Goal: Transaction & Acquisition: Purchase product/service

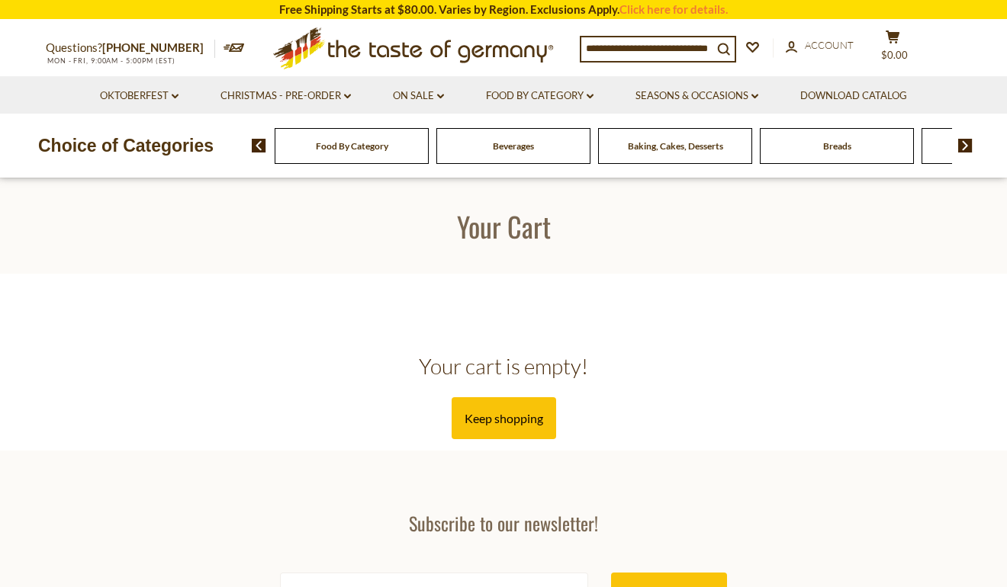
click at [629, 50] on input at bounding box center [646, 47] width 131 height 21
type input "******"
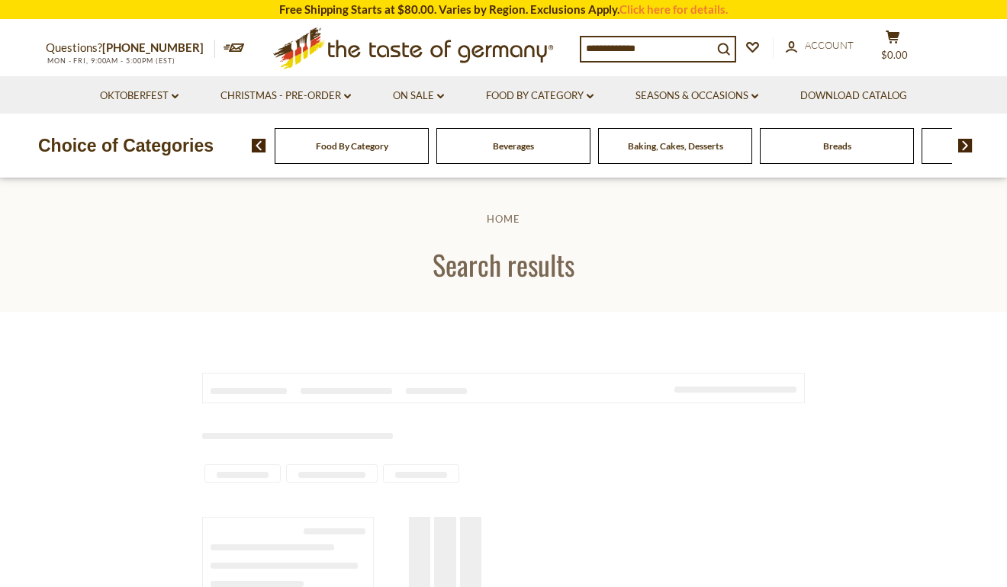
type input "******"
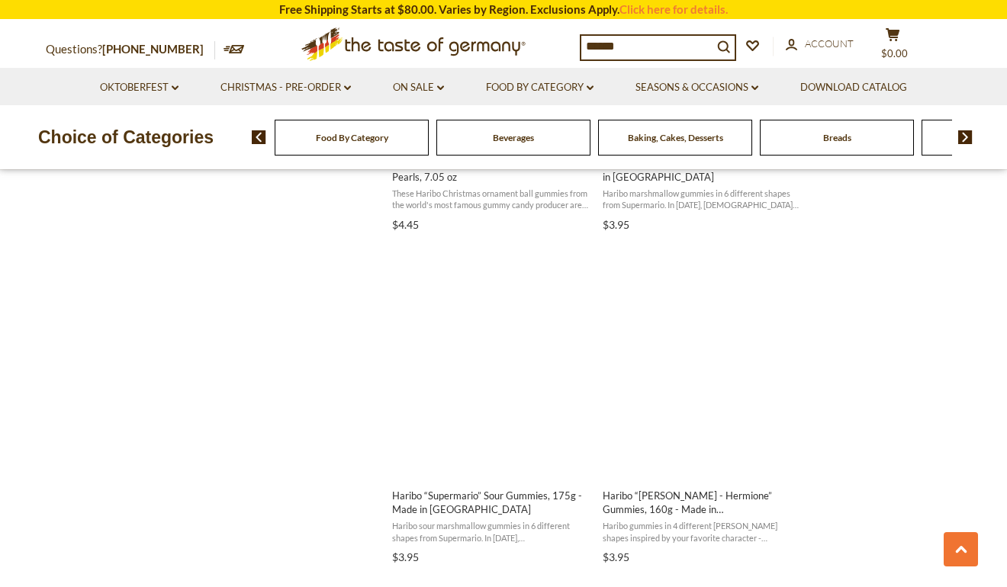
scroll to position [2288, 0]
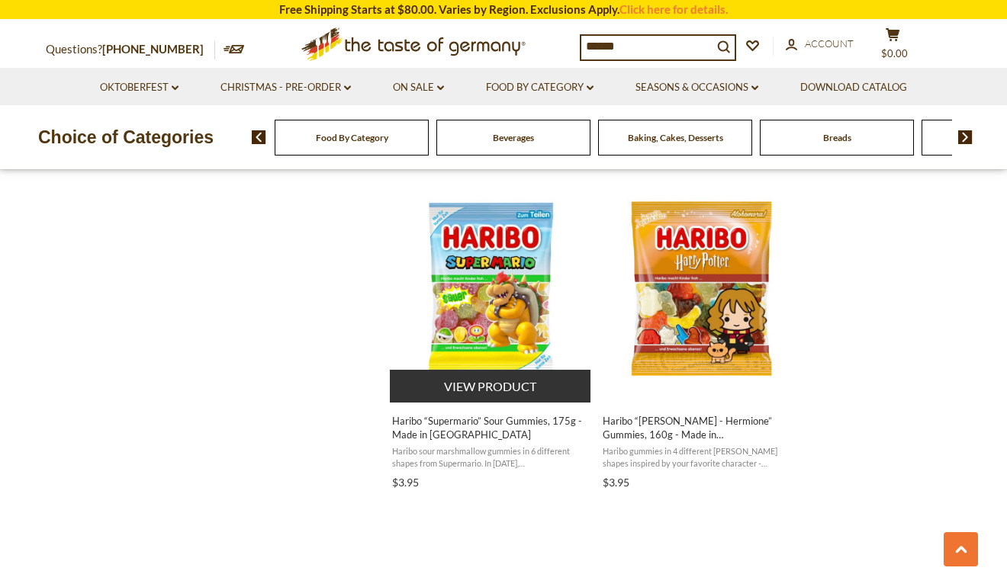
click at [471, 393] on button "View product" at bounding box center [490, 386] width 201 height 33
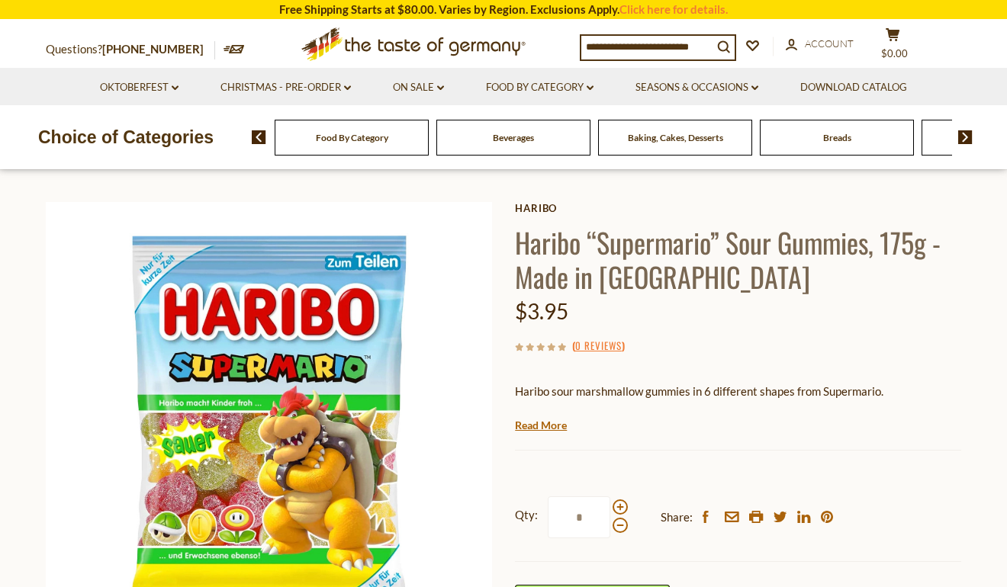
scroll to position [229, 0]
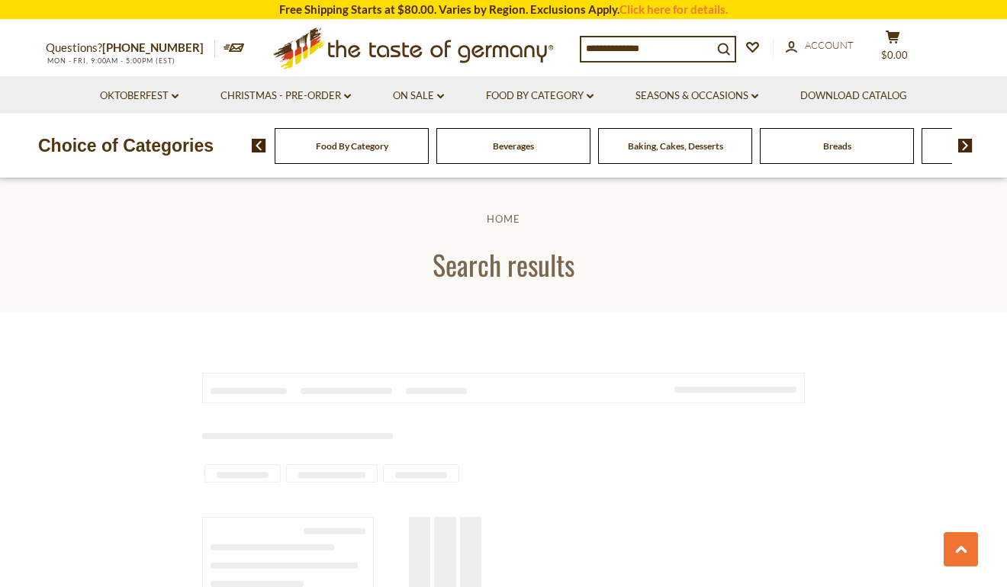
type input "******"
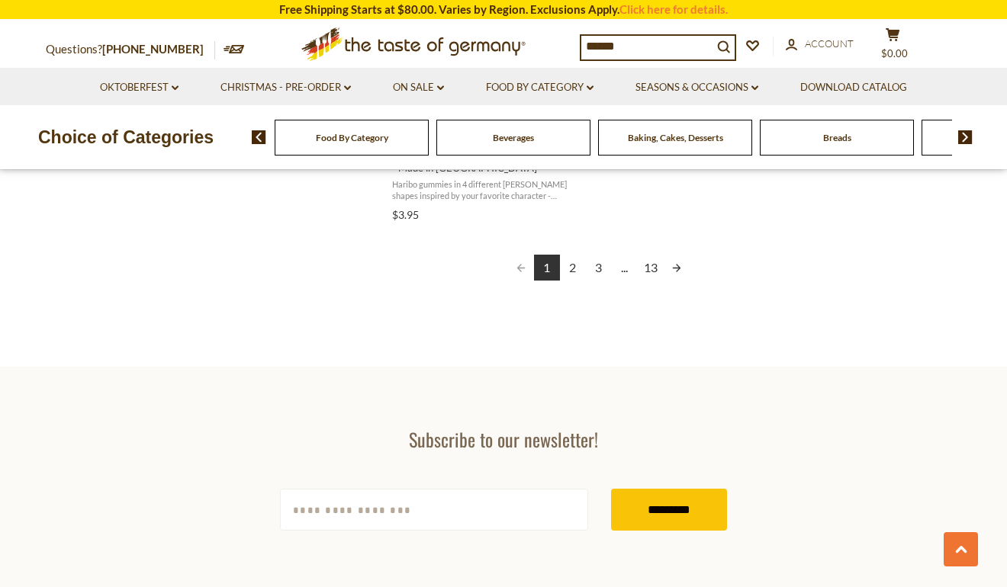
scroll to position [2781, 0]
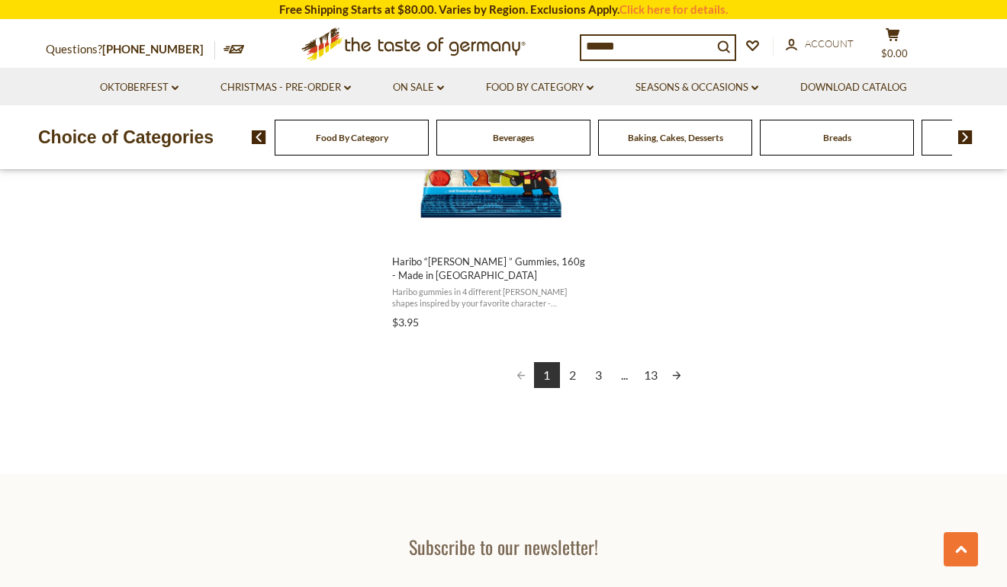
click at [571, 371] on link "2" at bounding box center [573, 375] width 26 height 26
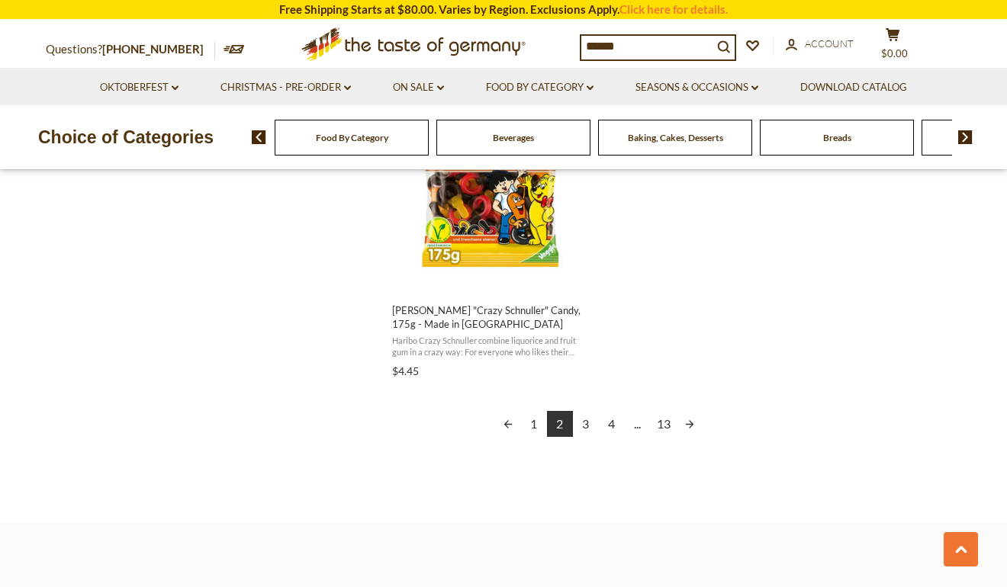
scroll to position [2745, 0]
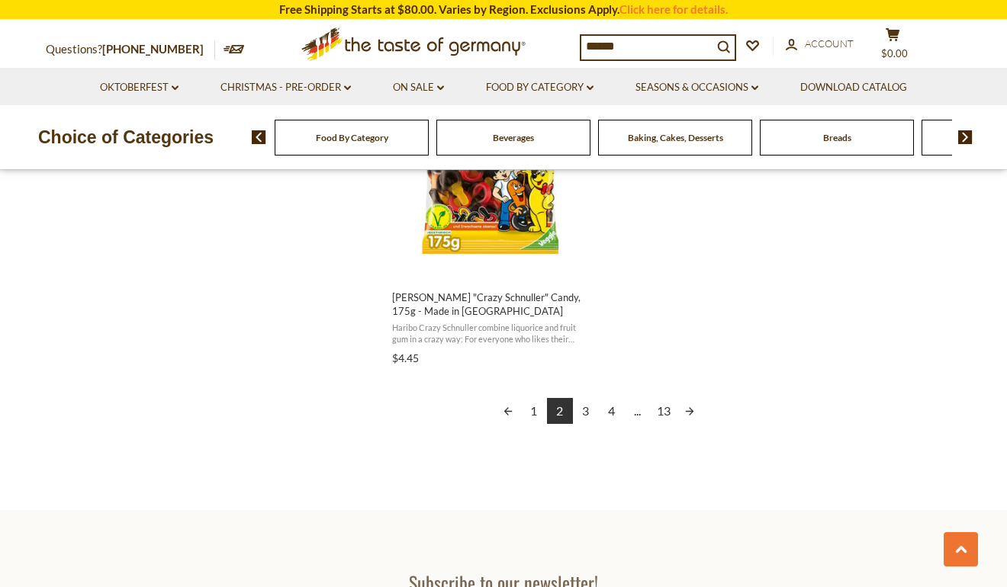
click at [585, 398] on link "3" at bounding box center [586, 411] width 26 height 26
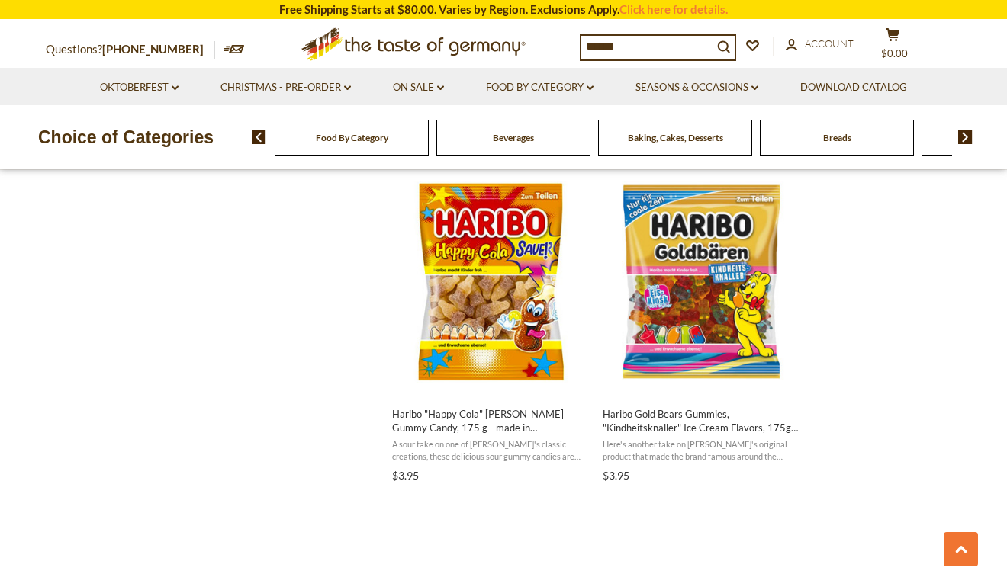
scroll to position [1602, 0]
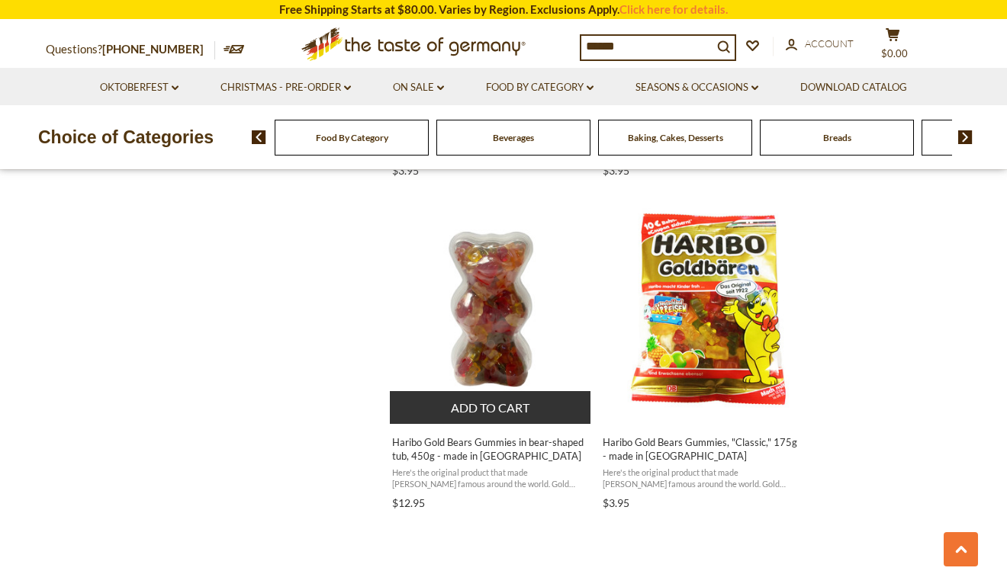
click at [545, 413] on button "Add to cart" at bounding box center [490, 407] width 201 height 33
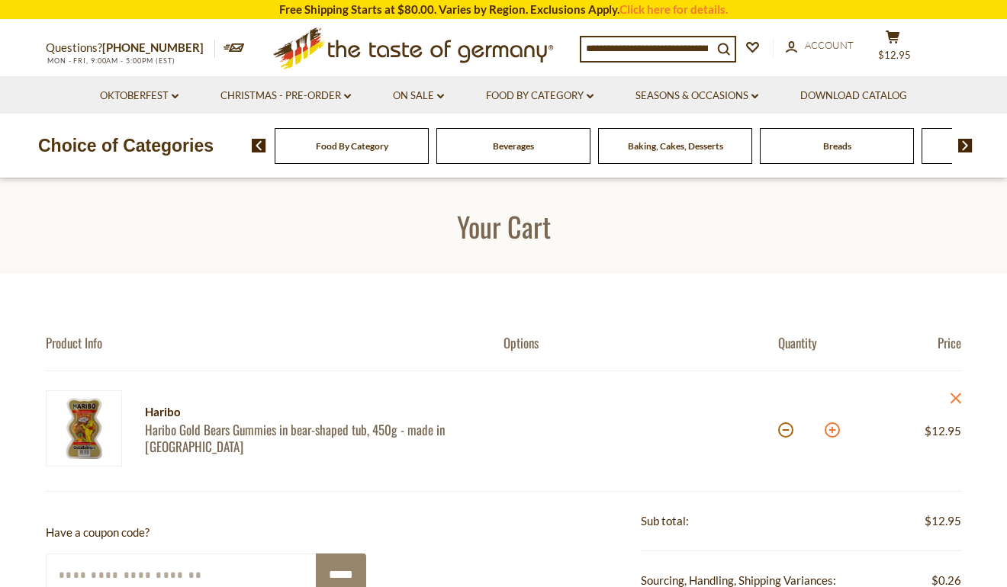
click at [831, 433] on button at bounding box center [832, 430] width 15 height 15
type input "*"
click at [648, 44] on input at bounding box center [646, 47] width 131 height 21
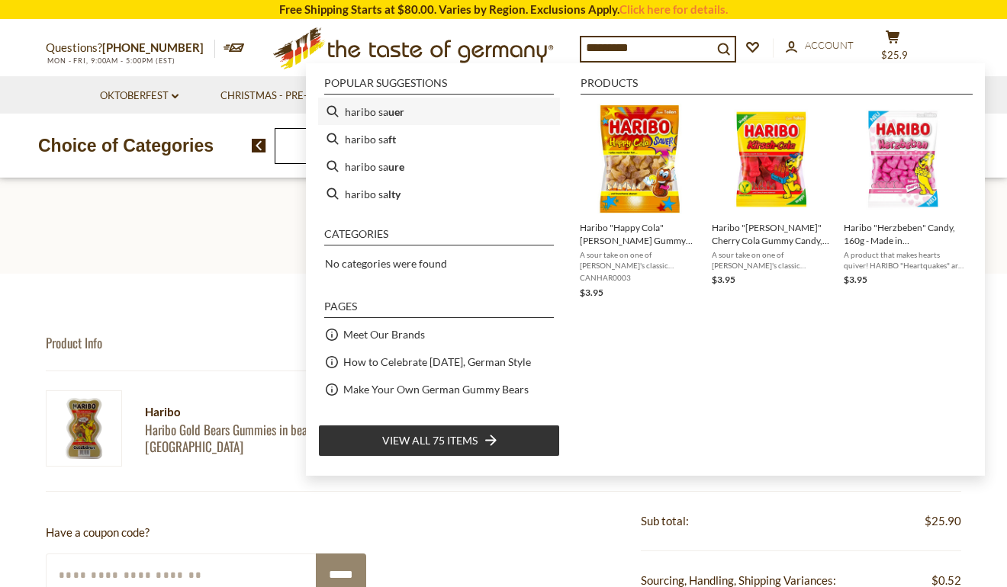
click at [426, 106] on li "haribo sa uer" at bounding box center [439, 111] width 242 height 27
type input "**********"
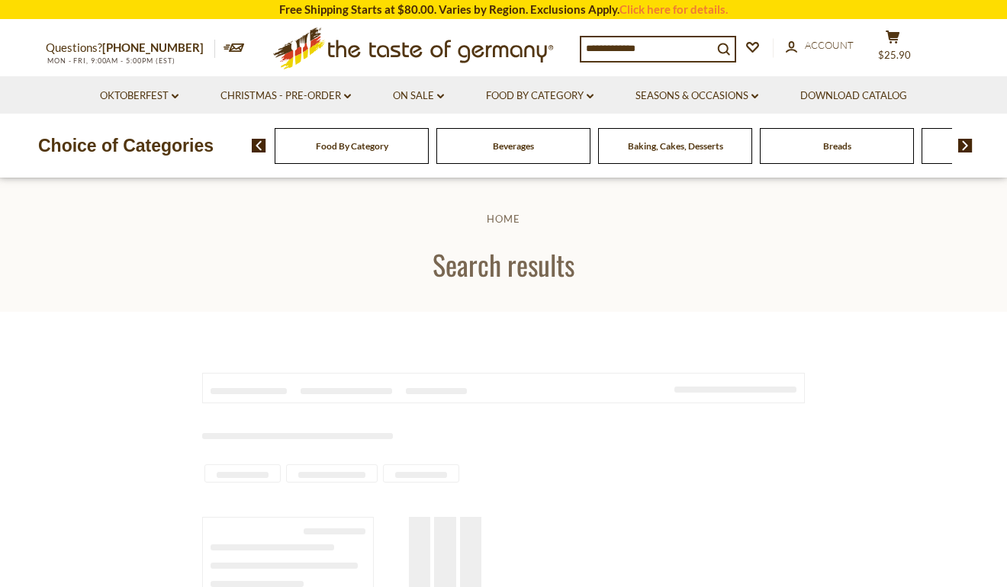
type input "**********"
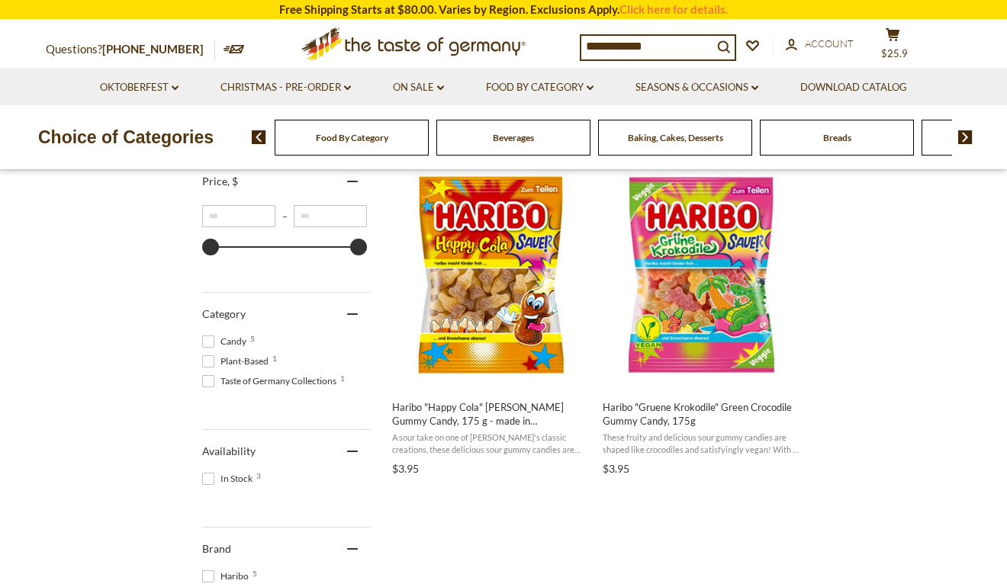
scroll to position [534, 0]
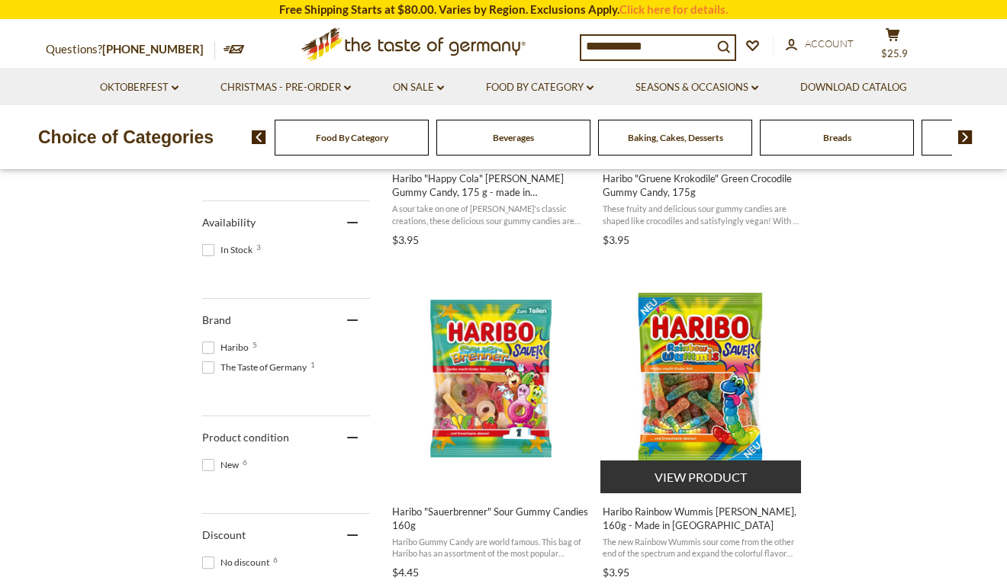
click at [676, 354] on img "Haribo Rainbow Wummis Sauer, 160g - Made in Germany" at bounding box center [701, 379] width 202 height 202
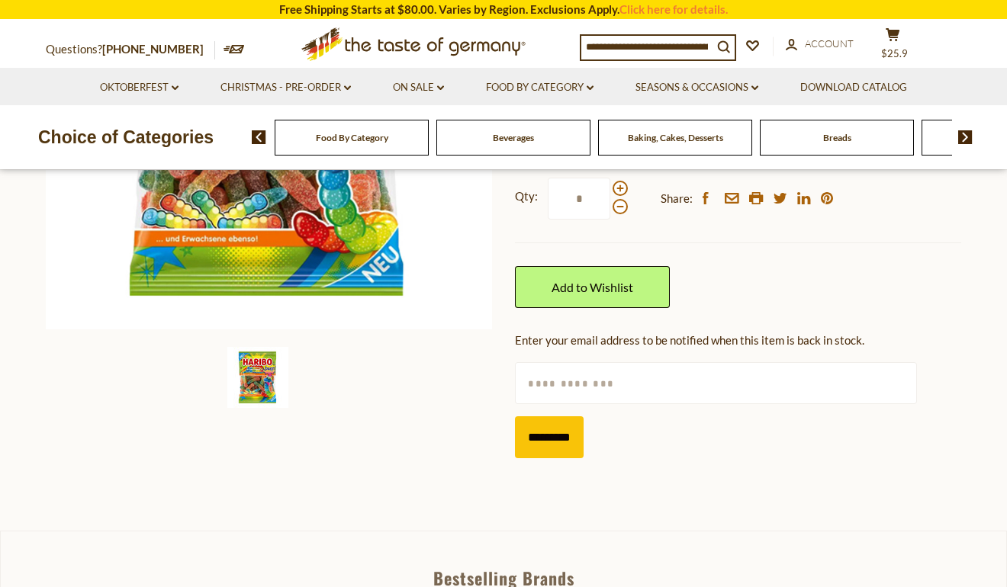
scroll to position [229, 0]
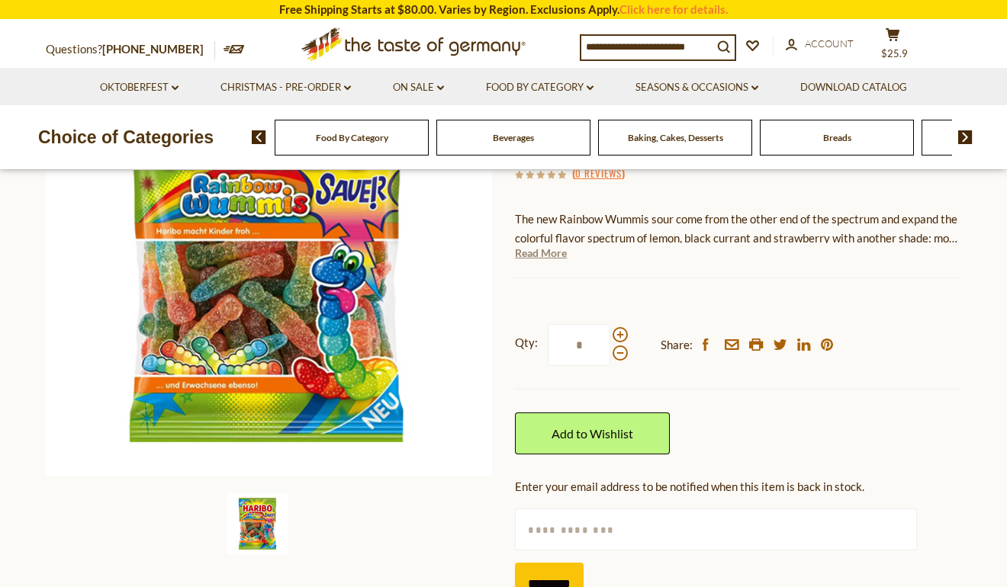
click at [548, 248] on link "Read More" at bounding box center [541, 253] width 52 height 15
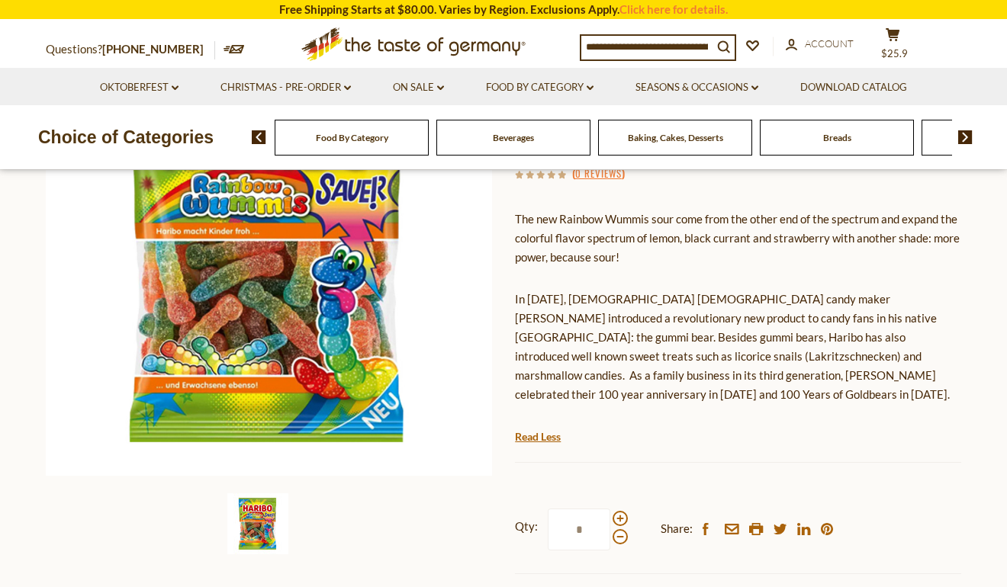
scroll to position [153, 0]
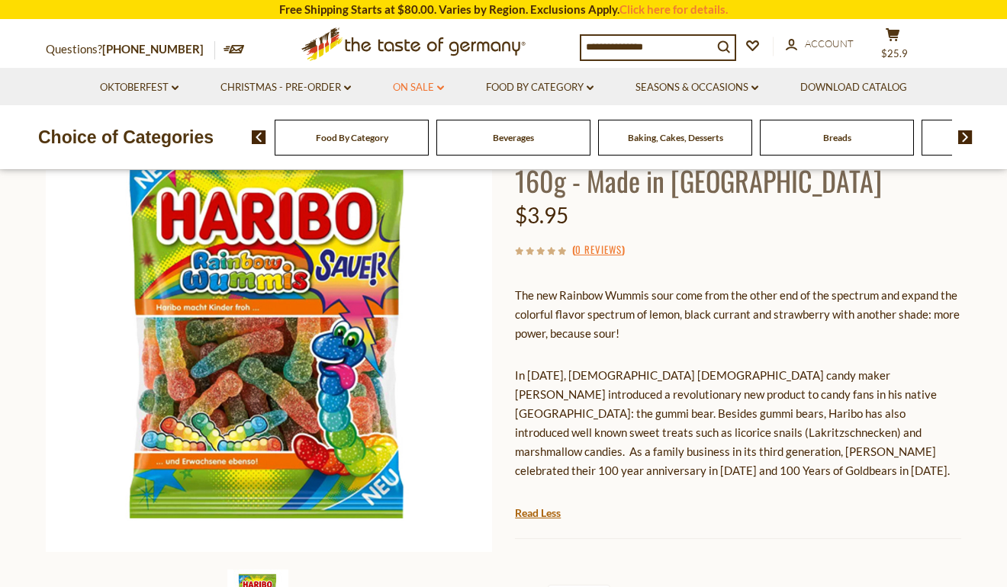
click at [410, 84] on link "On Sale dropdown_arrow" at bounding box center [418, 87] width 51 height 17
click at [425, 130] on link "All On Sale" at bounding box center [411, 128] width 55 height 14
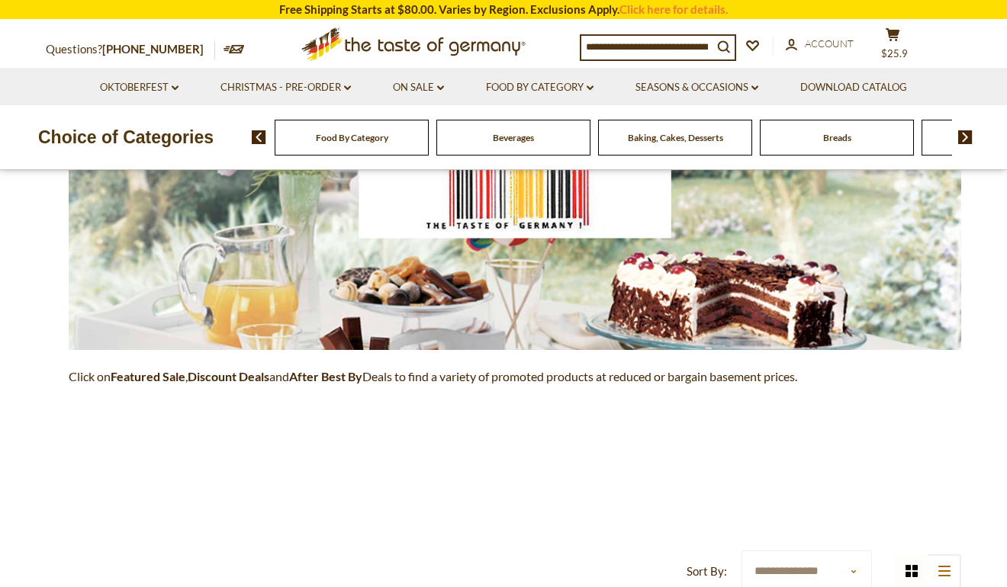
scroll to position [76, 0]
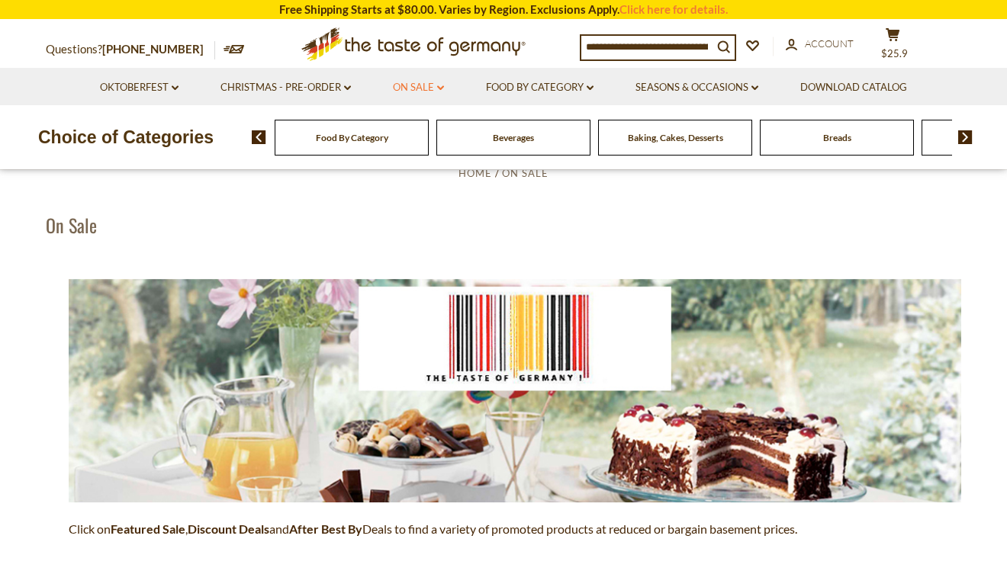
click at [429, 88] on link "On Sale dropdown_arrow" at bounding box center [418, 87] width 51 height 17
click at [426, 124] on link "All On Sale" at bounding box center [411, 128] width 55 height 14
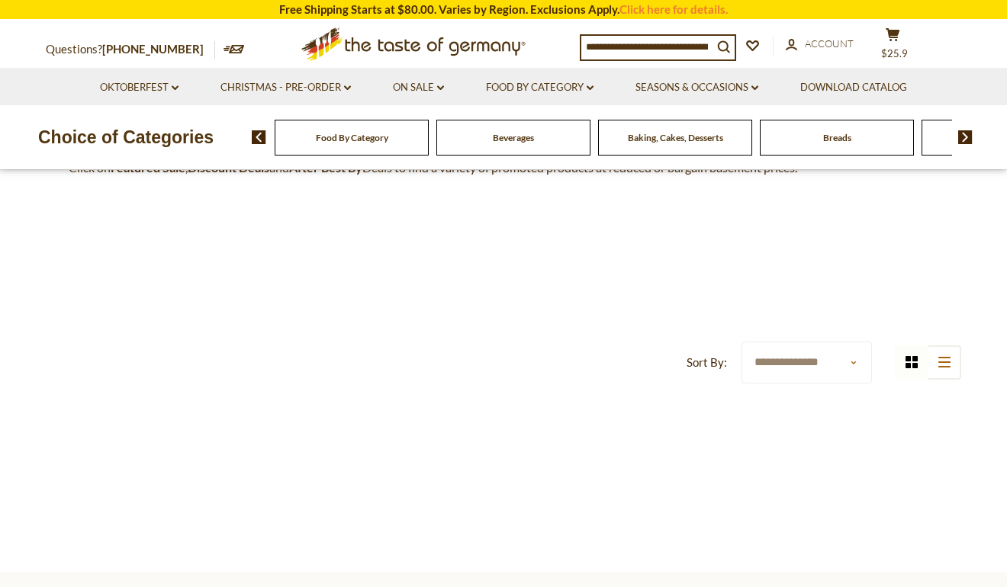
scroll to position [381, 0]
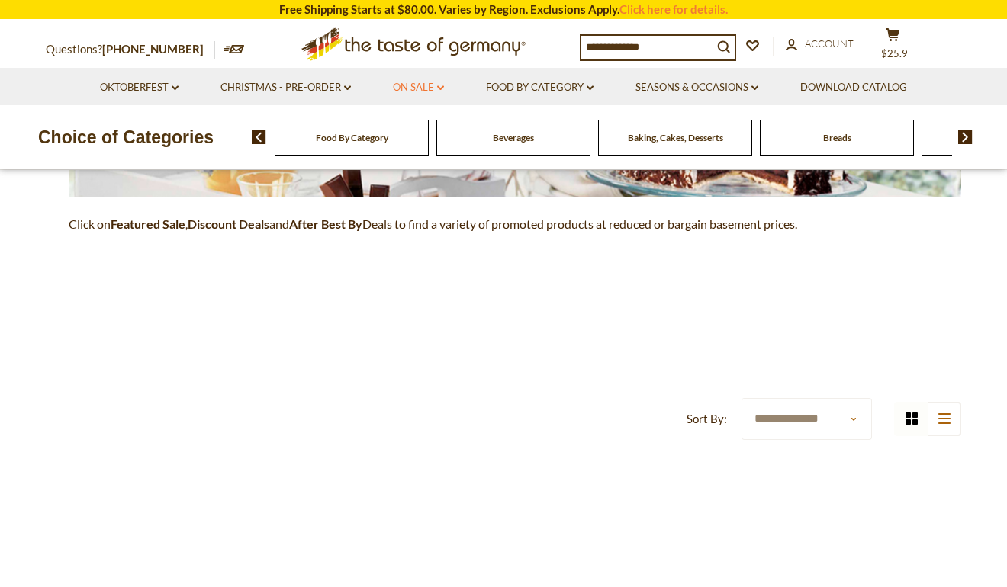
click at [442, 88] on icon at bounding box center [440, 87] width 7 height 5
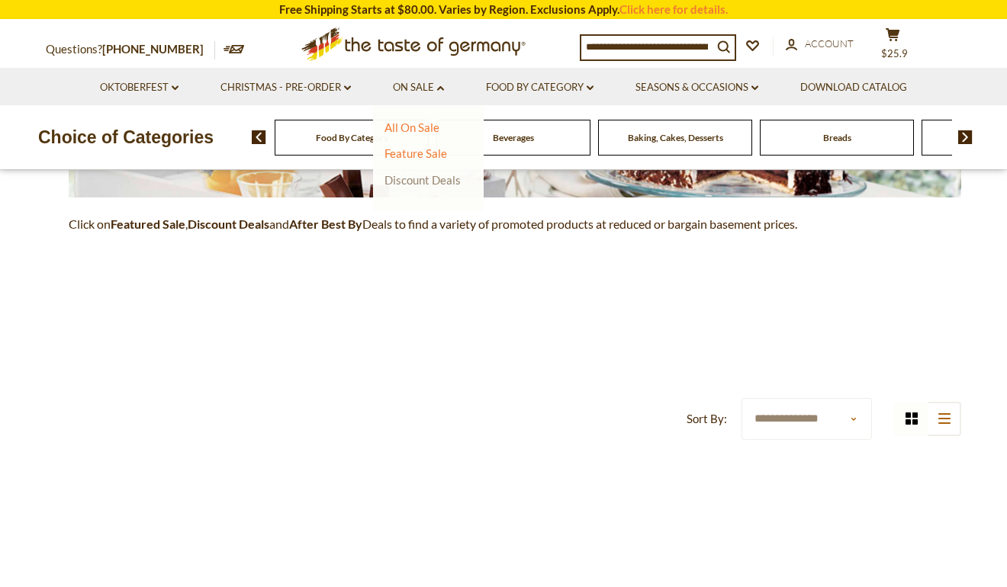
click at [422, 172] on link "Discount Deals" at bounding box center [422, 179] width 76 height 21
click at [420, 198] on link "All Discount Deals" at bounding box center [438, 202] width 92 height 14
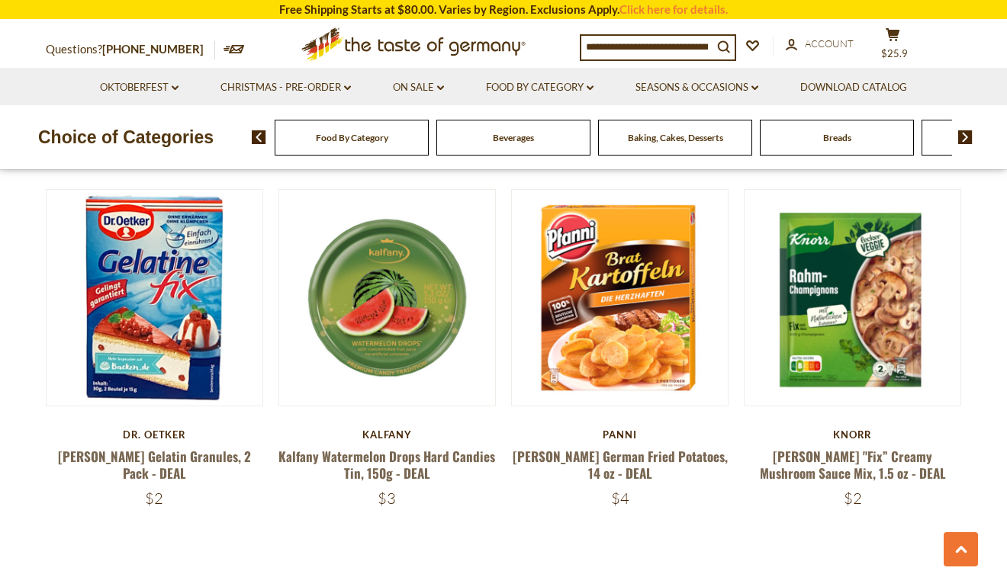
scroll to position [3432, 0]
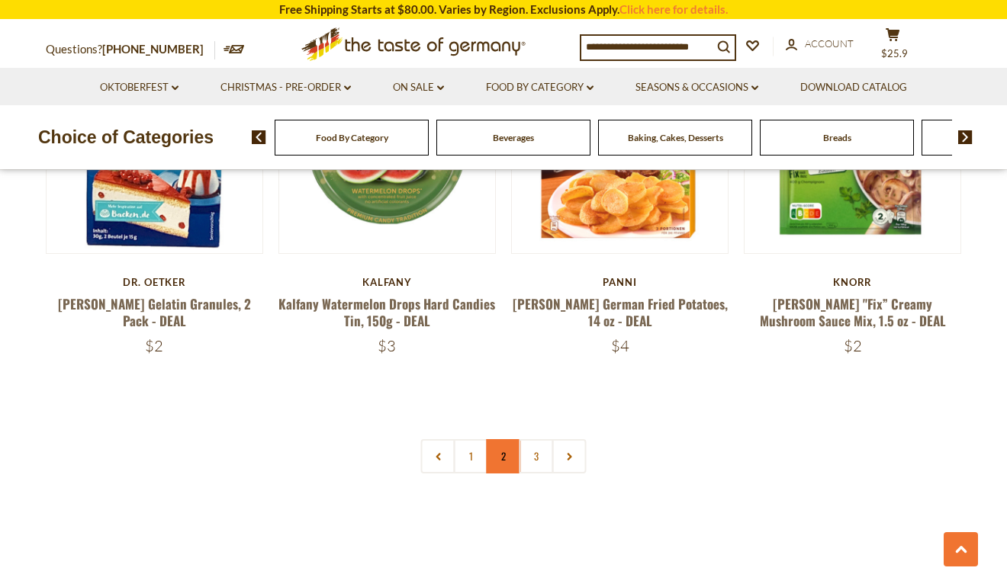
click at [498, 439] on link "2" at bounding box center [504, 456] width 34 height 34
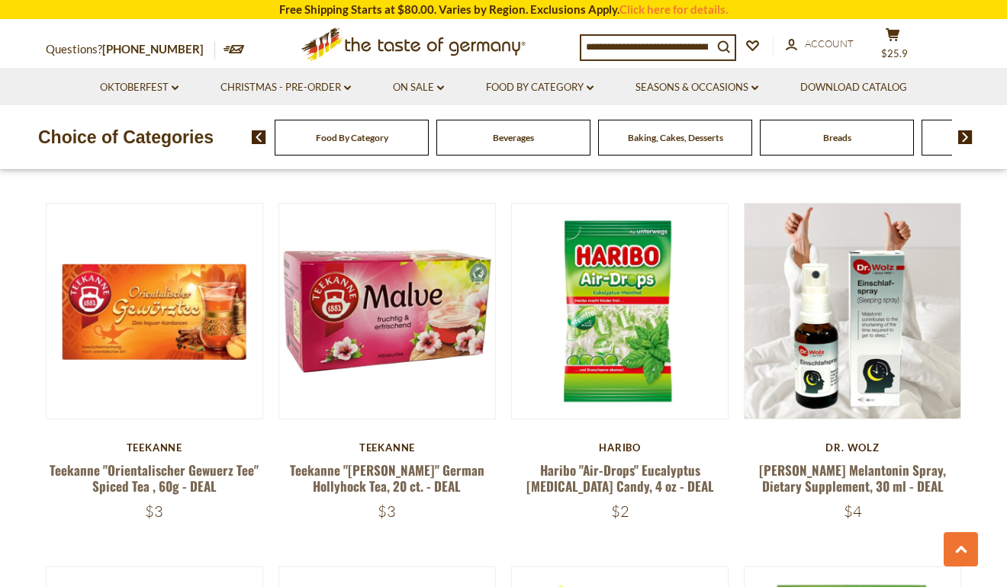
scroll to position [2795, 0]
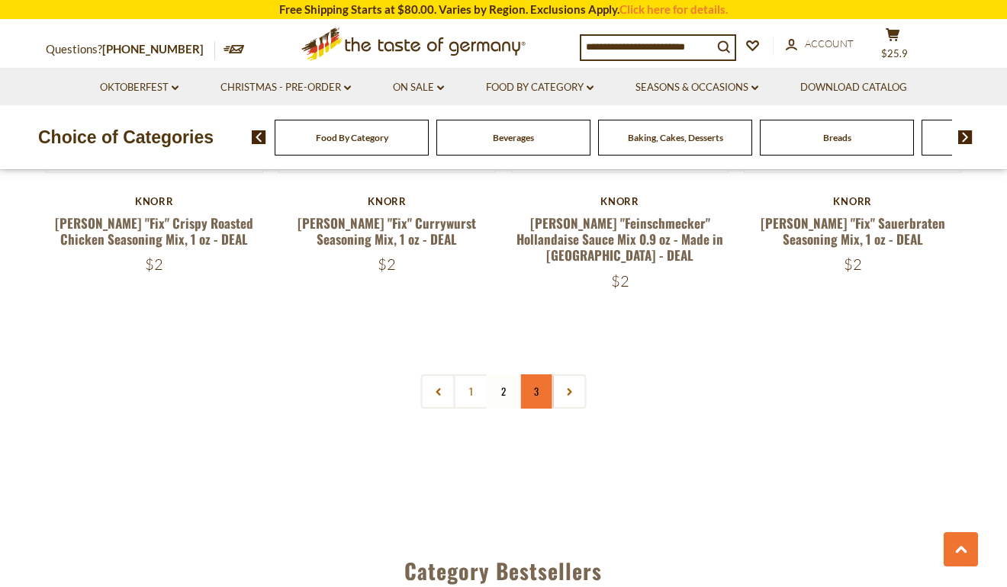
click at [533, 375] on link "3" at bounding box center [536, 392] width 34 height 34
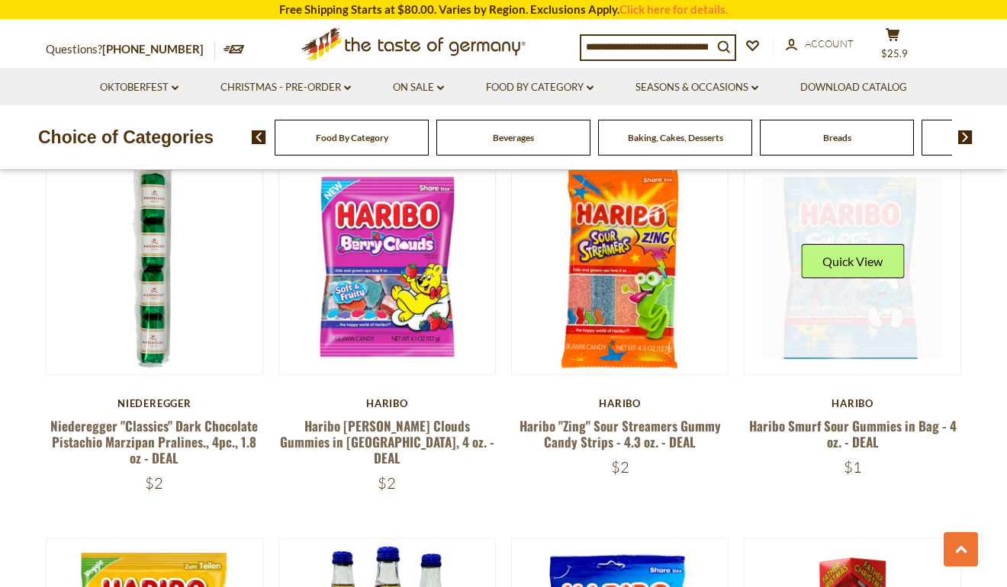
scroll to position [611, 0]
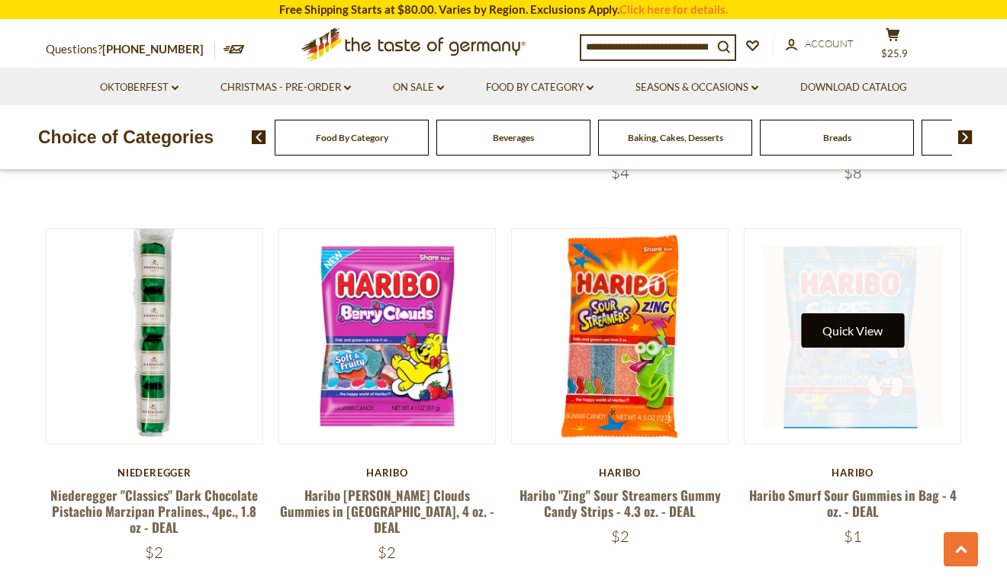
click at [857, 341] on button "Quick View" at bounding box center [852, 330] width 103 height 34
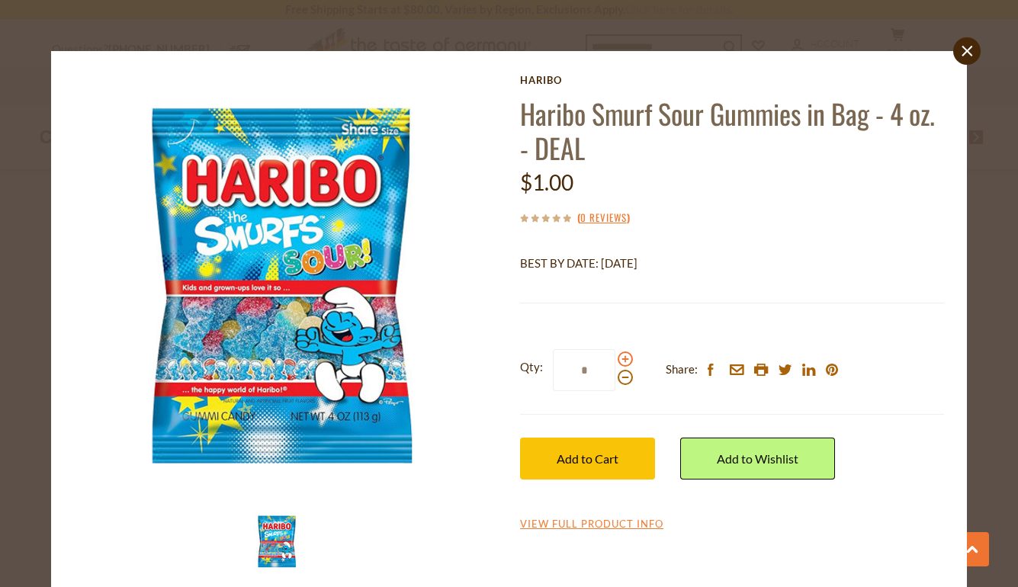
click at [619, 360] on span at bounding box center [625, 359] width 15 height 15
click at [616, 360] on input "*" at bounding box center [584, 370] width 63 height 42
click at [619, 360] on span at bounding box center [625, 359] width 15 height 15
click at [616, 360] on input "*" at bounding box center [584, 370] width 63 height 42
click at [619, 360] on span at bounding box center [625, 359] width 15 height 15
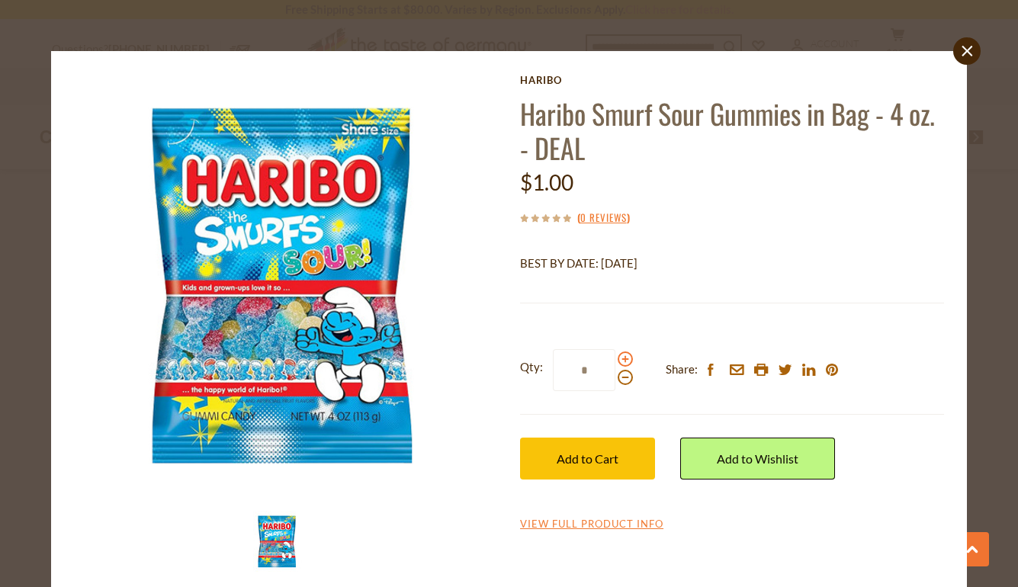
click at [616, 360] on input "*" at bounding box center [584, 370] width 63 height 42
click at [619, 360] on span at bounding box center [625, 359] width 15 height 15
click at [616, 360] on input "*" at bounding box center [584, 370] width 63 height 42
click at [619, 360] on span at bounding box center [625, 359] width 15 height 15
click at [616, 360] on input "*" at bounding box center [584, 370] width 63 height 42
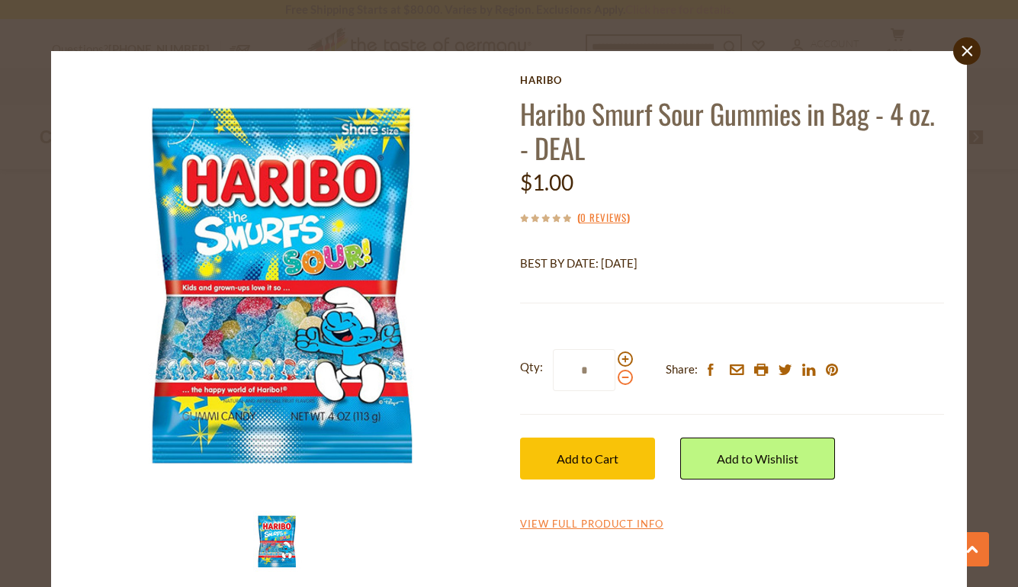
click at [619, 376] on span at bounding box center [625, 377] width 15 height 15
click at [616, 376] on input "*" at bounding box center [584, 370] width 63 height 42
click at [619, 376] on span at bounding box center [625, 377] width 15 height 15
click at [616, 376] on input "*" at bounding box center [584, 370] width 63 height 42
click at [619, 376] on span at bounding box center [625, 377] width 15 height 15
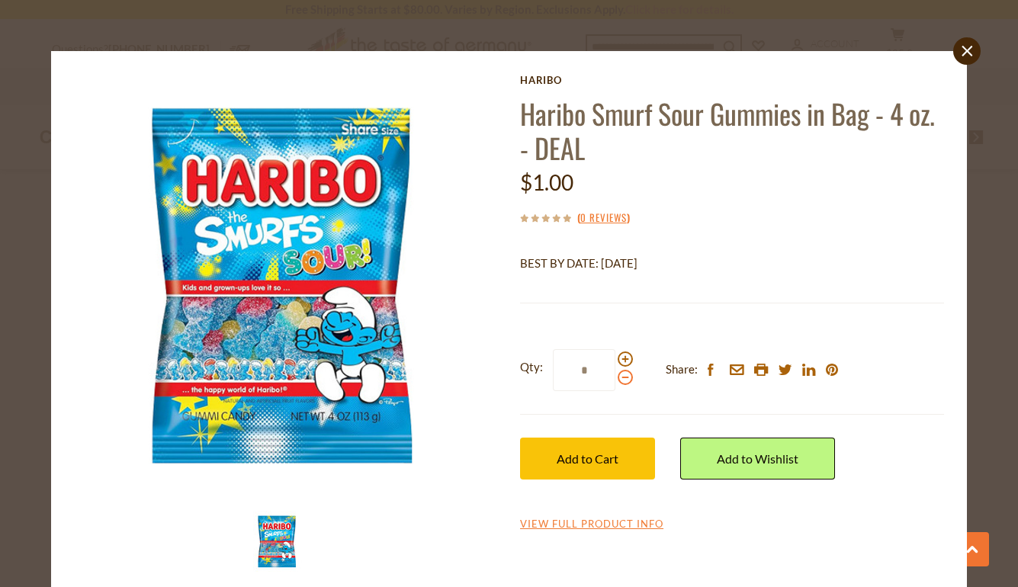
click at [616, 376] on input "*" at bounding box center [584, 370] width 63 height 42
click at [619, 376] on span at bounding box center [625, 377] width 15 height 15
click at [616, 376] on input "*" at bounding box center [584, 370] width 63 height 42
type input "*"
click at [580, 448] on button "Add to Cart" at bounding box center [587, 459] width 135 height 42
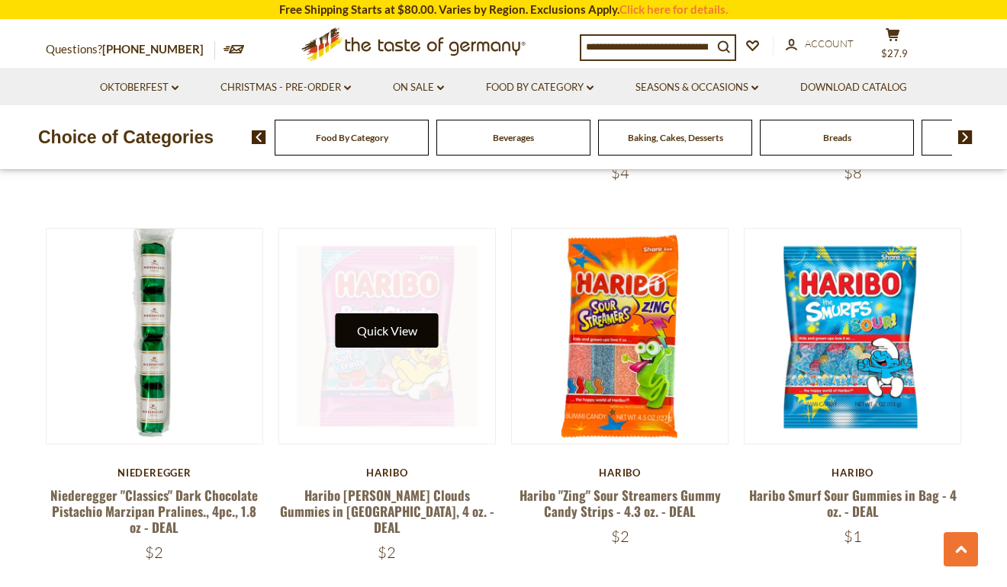
click at [384, 336] on button "Quick View" at bounding box center [387, 330] width 103 height 34
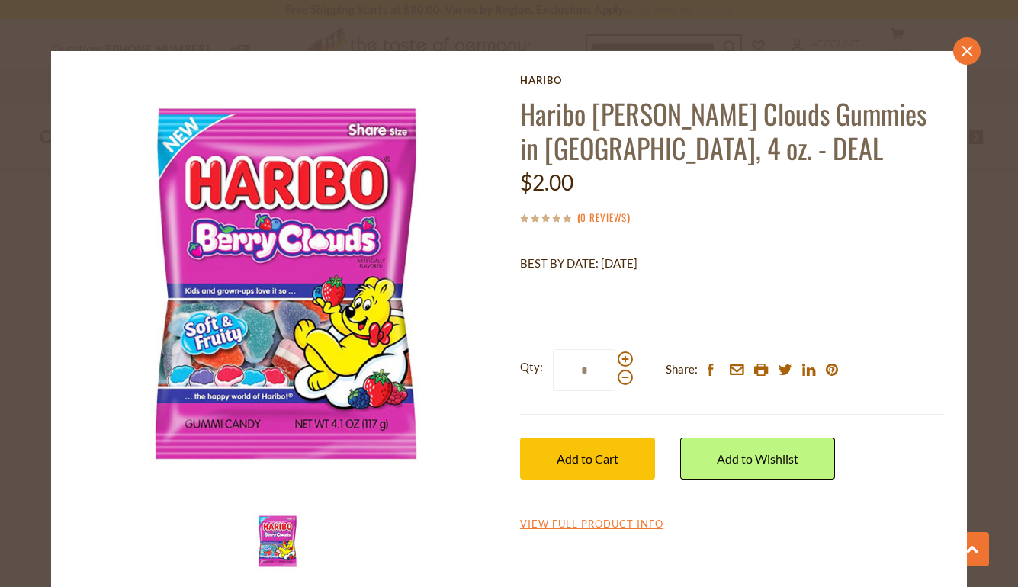
click at [963, 51] on link "close" at bounding box center [966, 50] width 27 height 27
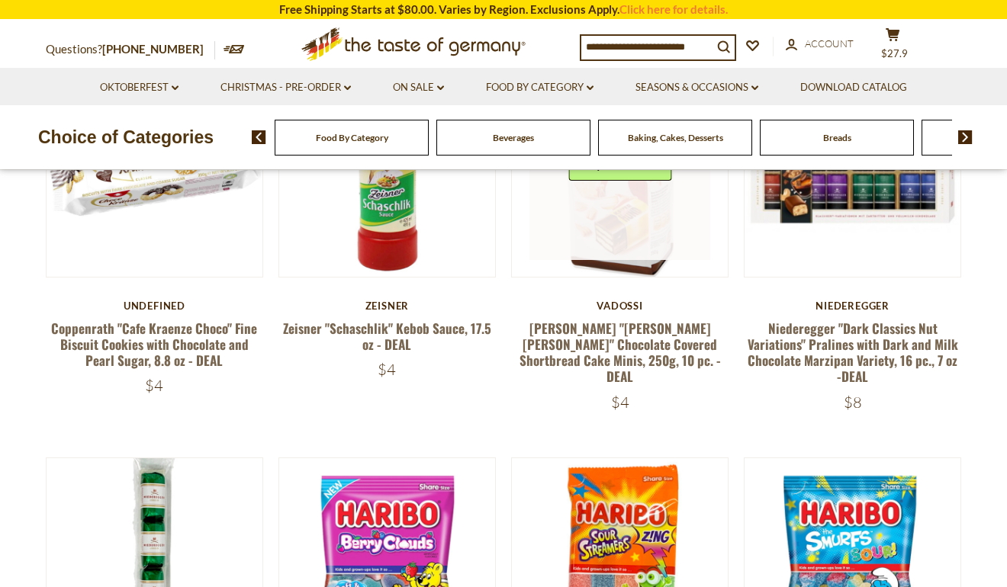
scroll to position [686, 0]
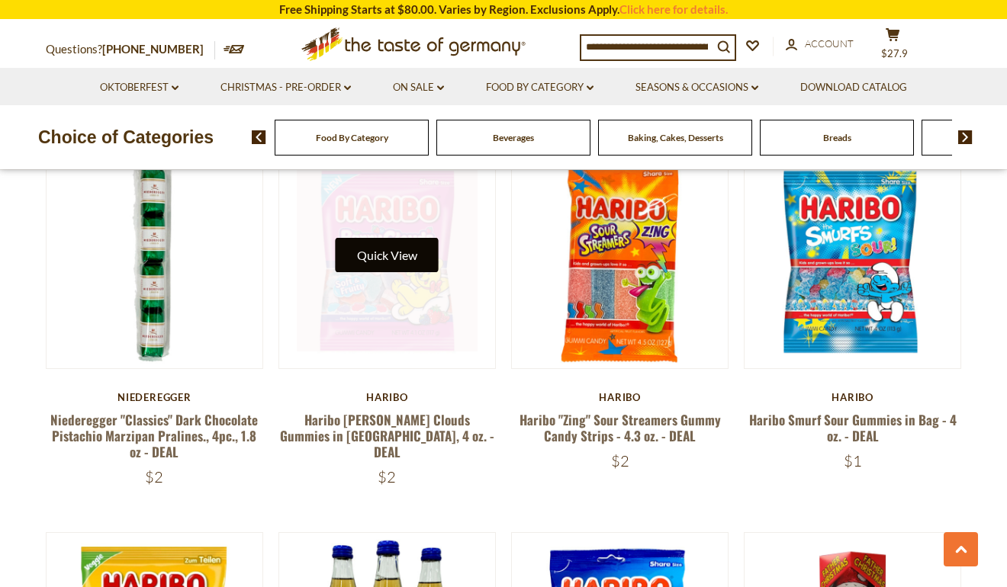
click at [394, 255] on button "Quick View" at bounding box center [387, 255] width 103 height 34
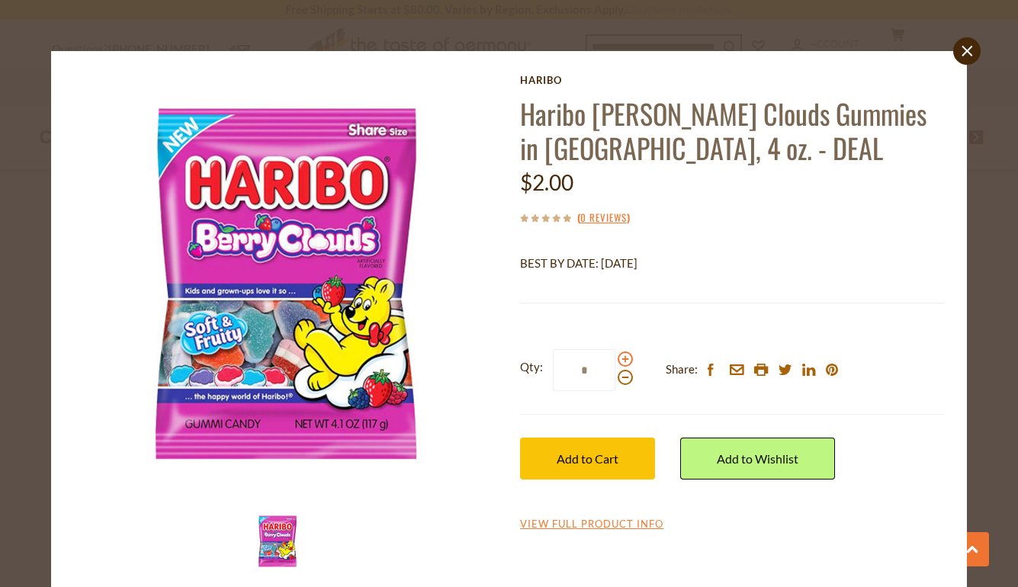
click at [621, 359] on span at bounding box center [625, 359] width 15 height 15
click at [616, 359] on input "*" at bounding box center [584, 370] width 63 height 42
type input "*"
click at [587, 463] on span "Add to Cart" at bounding box center [588, 459] width 62 height 14
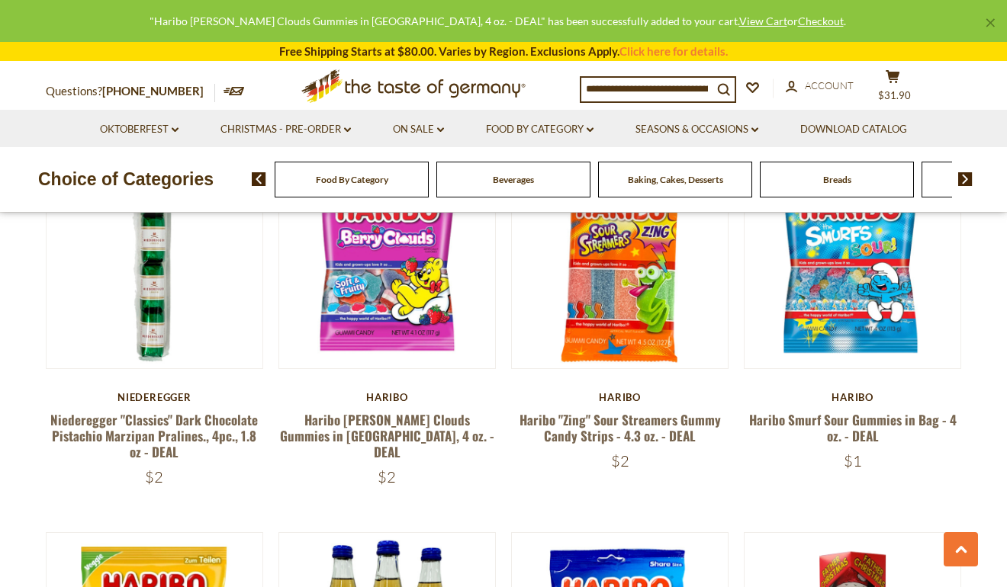
click at [660, 80] on input at bounding box center [646, 88] width 131 height 21
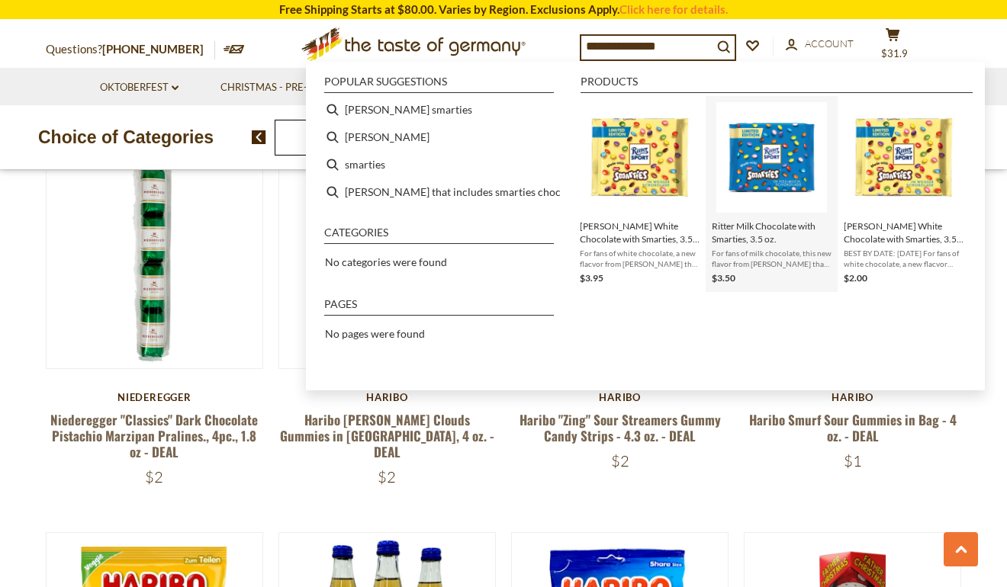
type input "**********"
click at [747, 232] on span "Ritter Milk Chocolate with Smarties, 3.5 oz." at bounding box center [772, 233] width 120 height 26
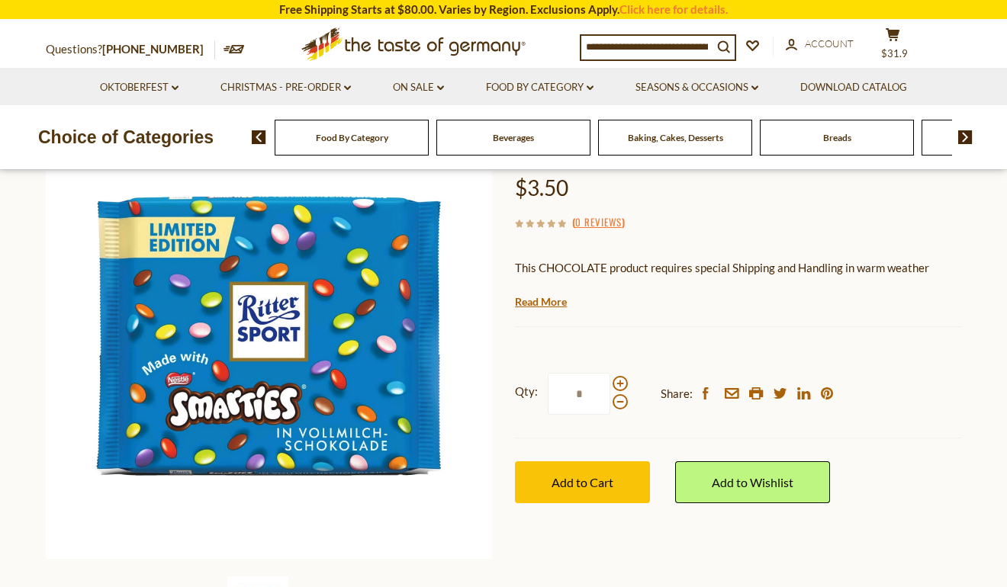
scroll to position [153, 0]
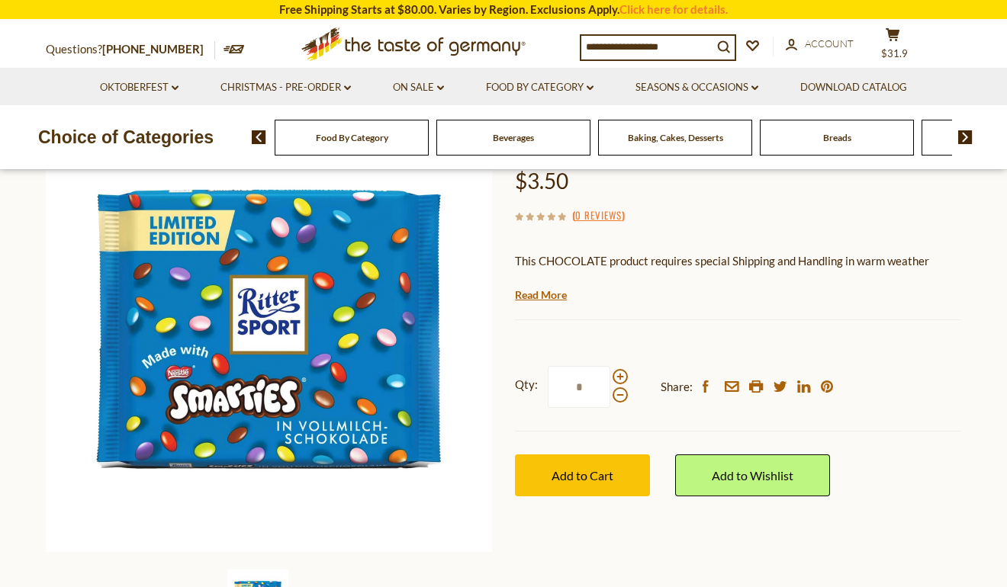
click at [590, 388] on input "*" at bounding box center [579, 387] width 63 height 42
type input "*"
click at [596, 467] on button "Add to Cart" at bounding box center [582, 476] width 135 height 42
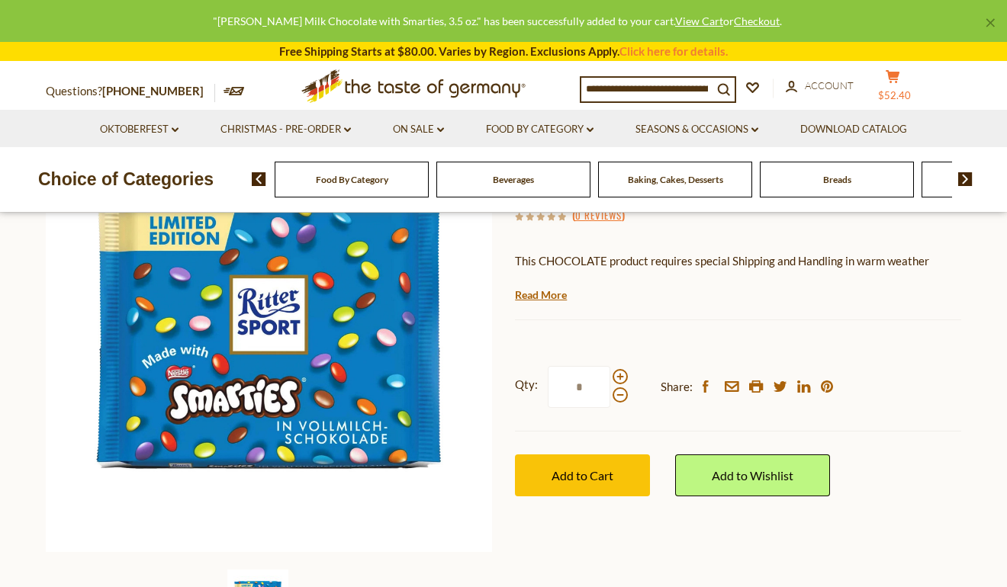
click at [909, 87] on button "cart $52.40" at bounding box center [893, 88] width 46 height 38
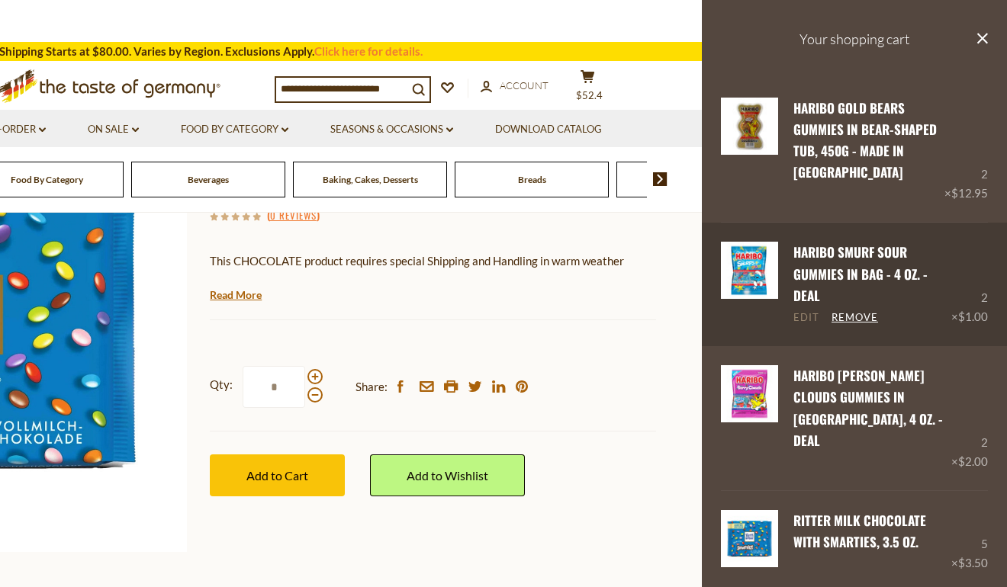
click at [807, 313] on link "Edit" at bounding box center [806, 318] width 26 height 14
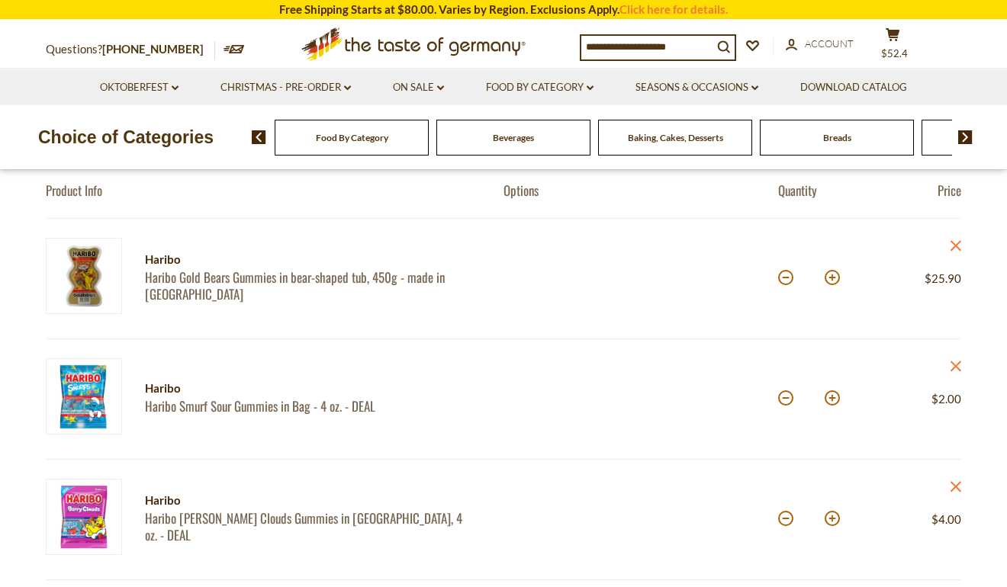
scroll to position [229, 0]
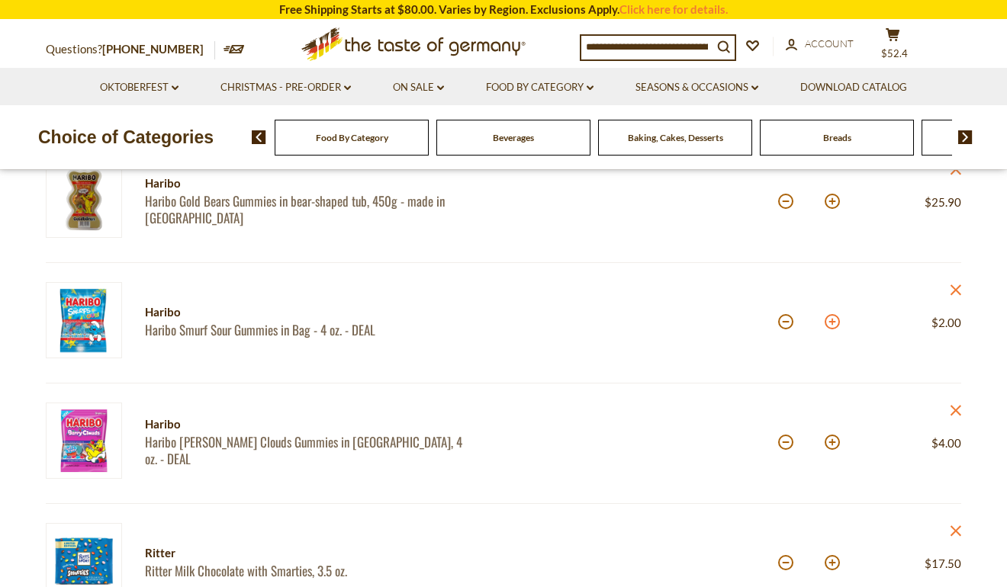
click at [831, 319] on button at bounding box center [832, 321] width 15 height 15
type input "*"
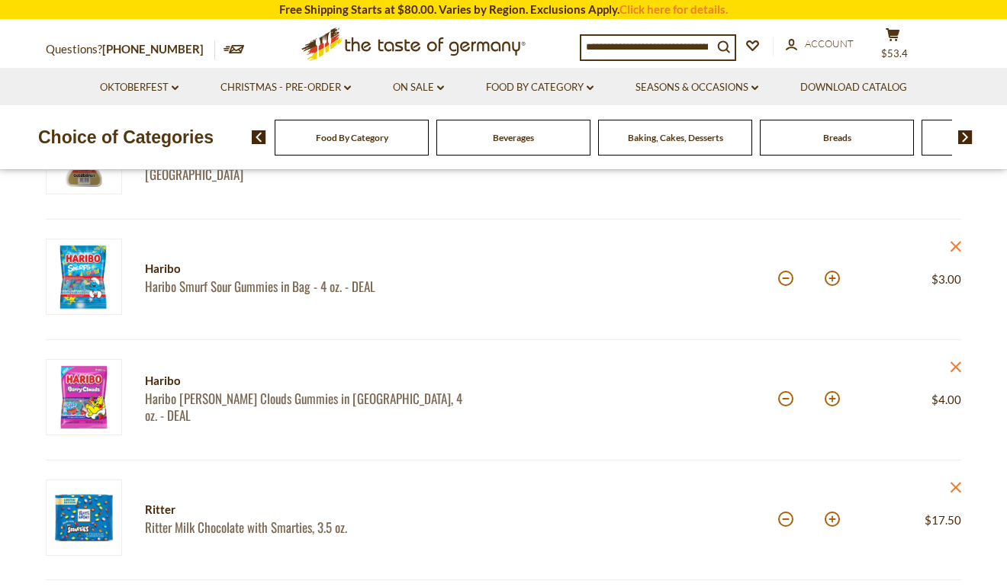
scroll to position [153, 0]
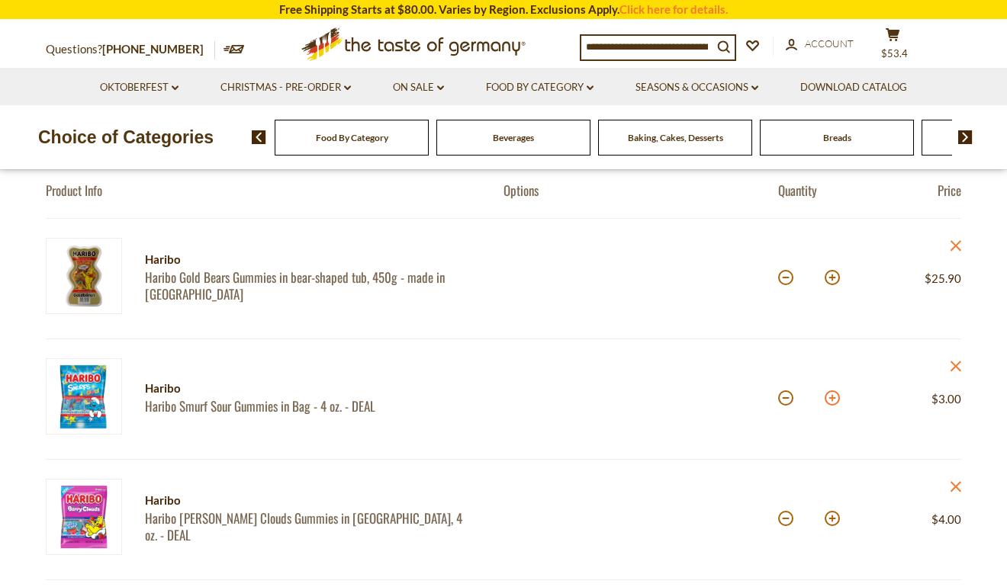
click at [833, 397] on button at bounding box center [832, 398] width 15 height 15
type input "*"
click at [631, 42] on input at bounding box center [646, 46] width 131 height 21
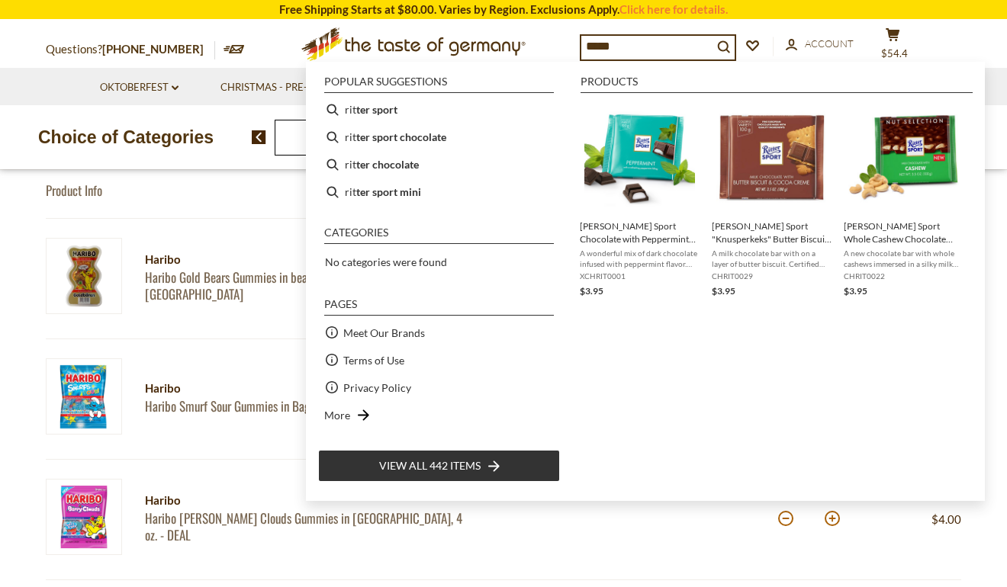
type input "******"
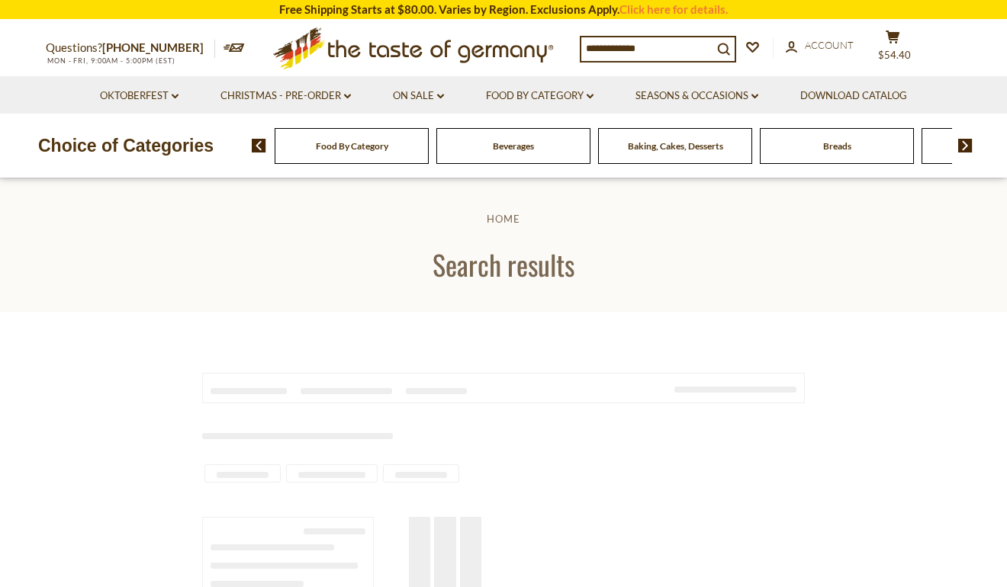
type input "******"
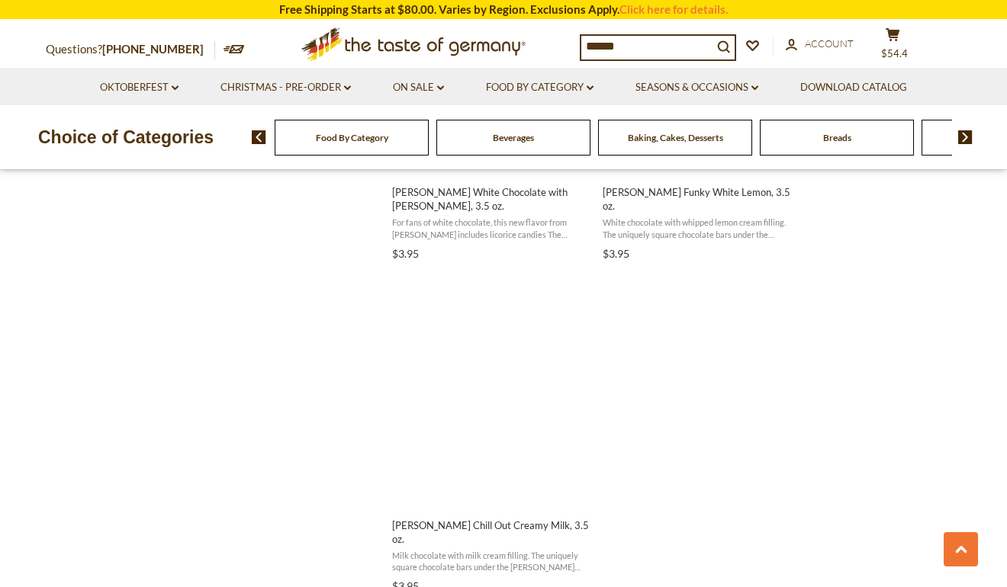
scroll to position [2746, 0]
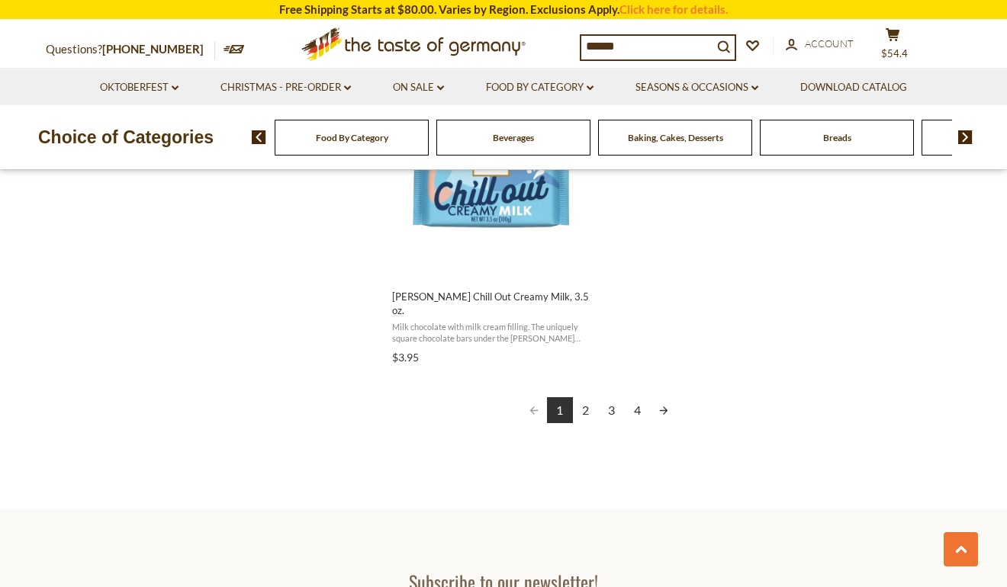
click at [589, 397] on link "2" at bounding box center [586, 410] width 26 height 26
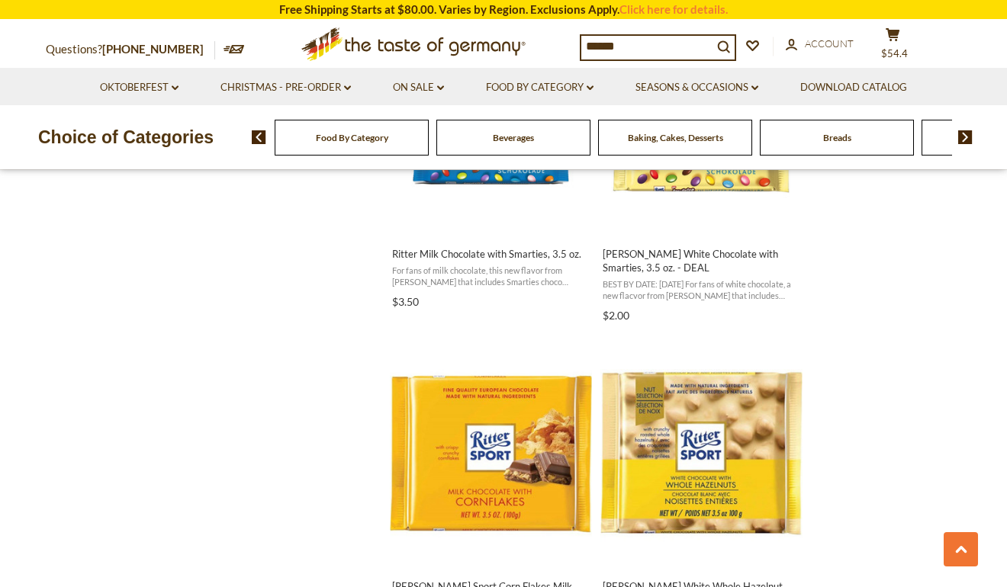
scroll to position [2135, 0]
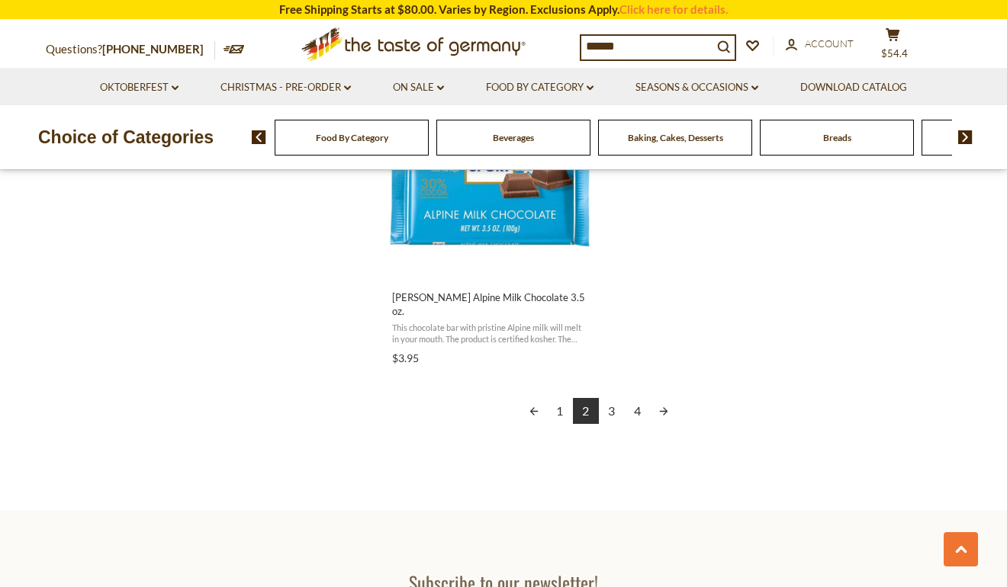
click at [608, 399] on link "3" at bounding box center [612, 411] width 26 height 26
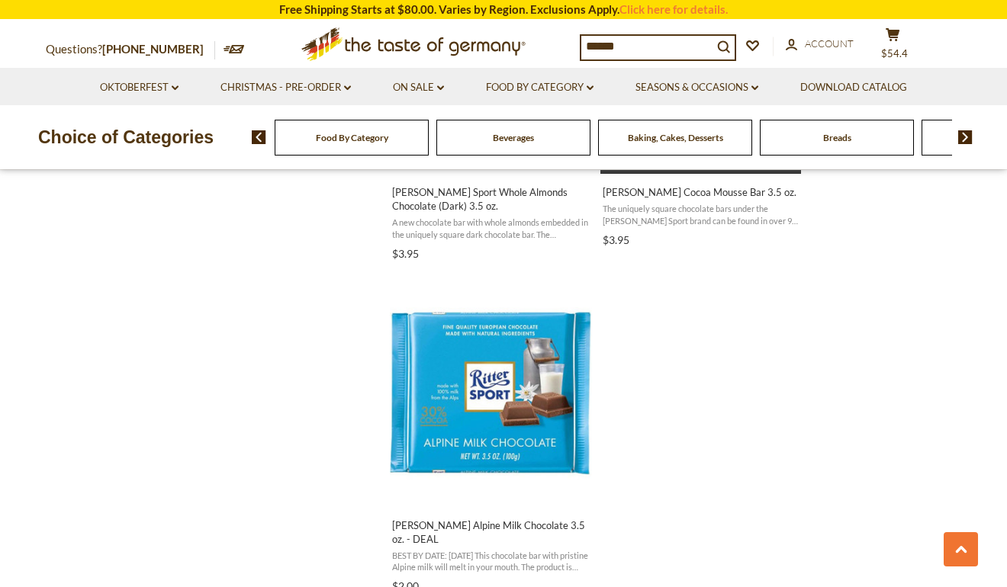
scroll to position [2745, 0]
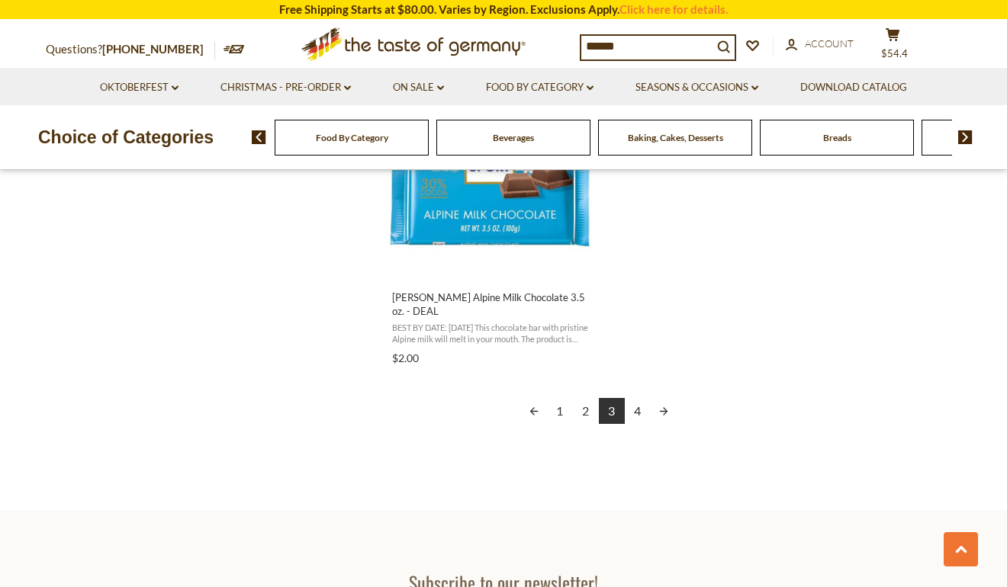
click at [637, 398] on link "4" at bounding box center [638, 411] width 26 height 26
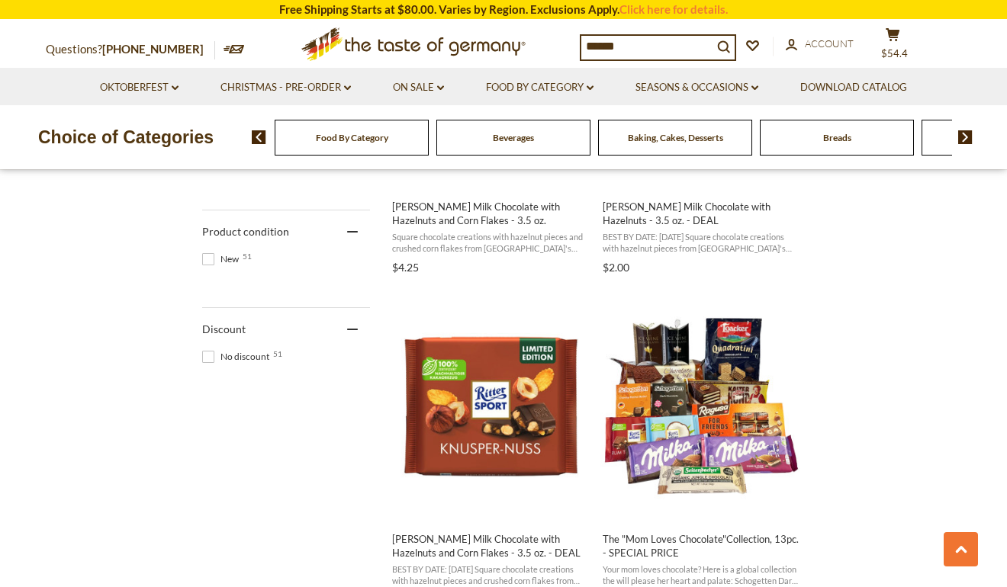
scroll to position [1068, 0]
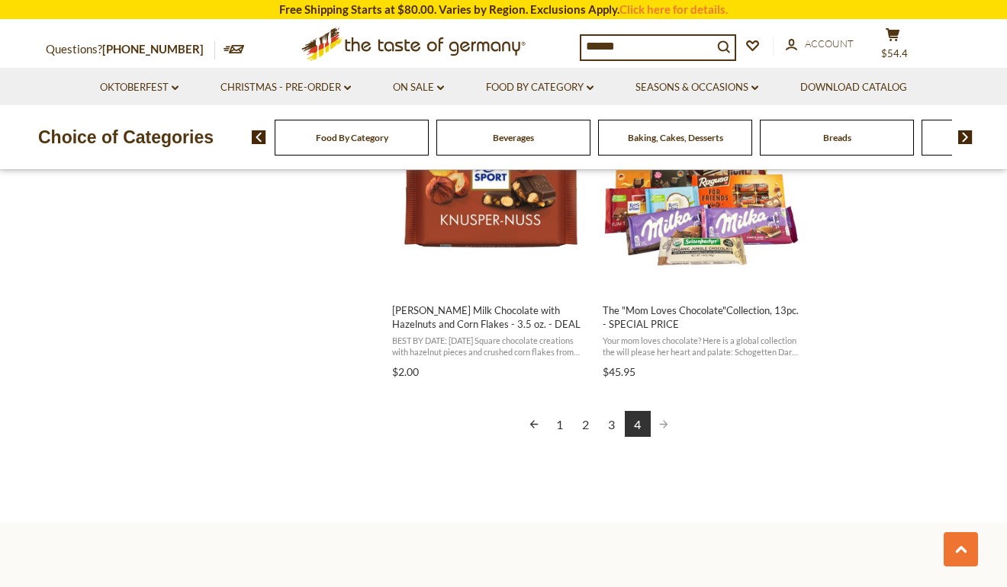
click at [561, 427] on link "1" at bounding box center [560, 424] width 26 height 26
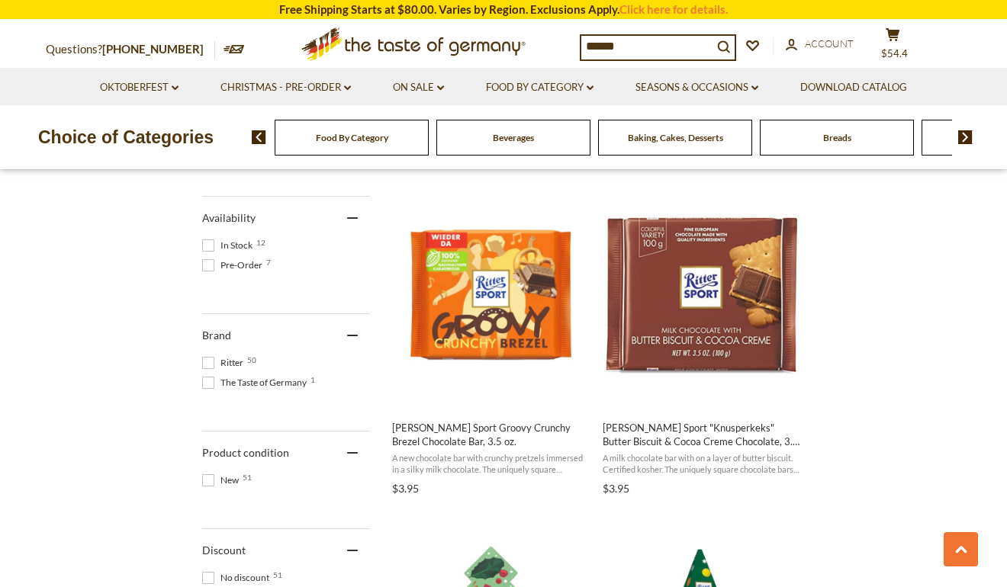
scroll to position [610, 0]
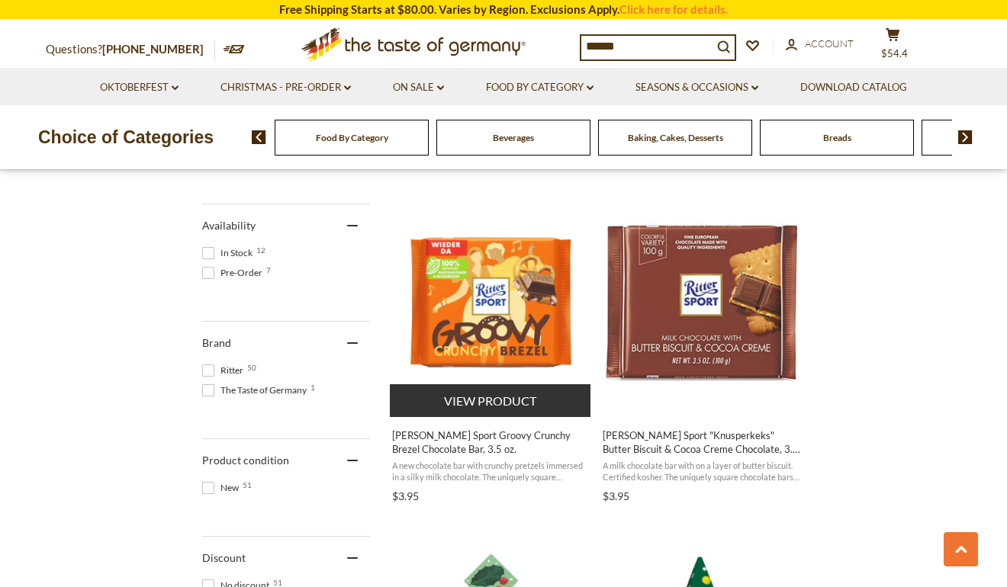
click at [526, 405] on button "View product" at bounding box center [490, 400] width 201 height 33
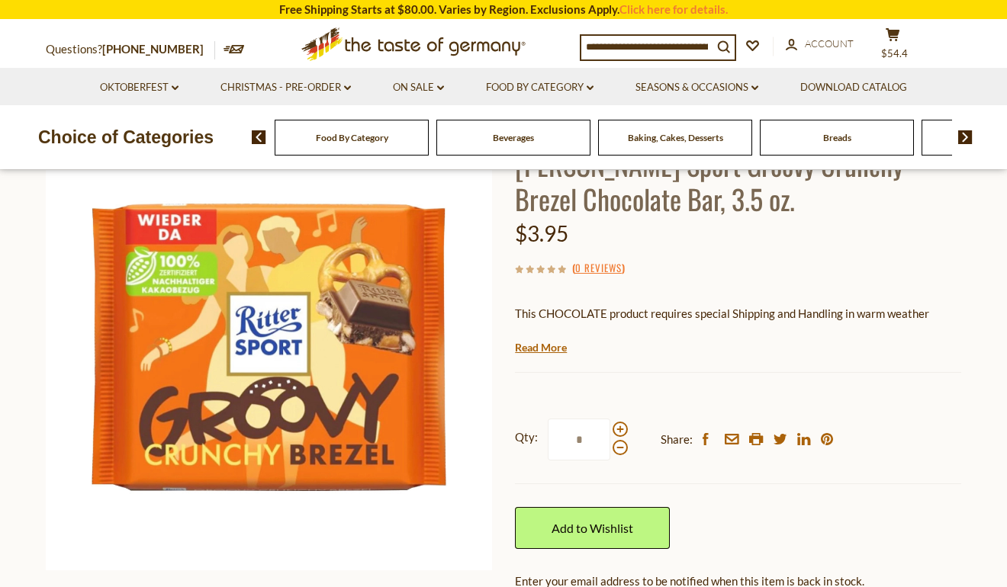
scroll to position [153, 0]
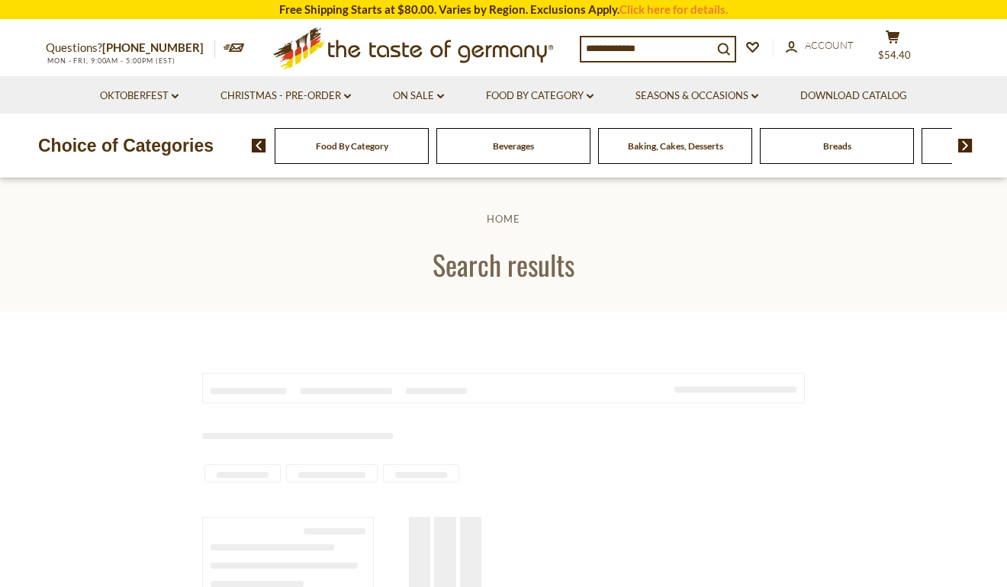
type input "******"
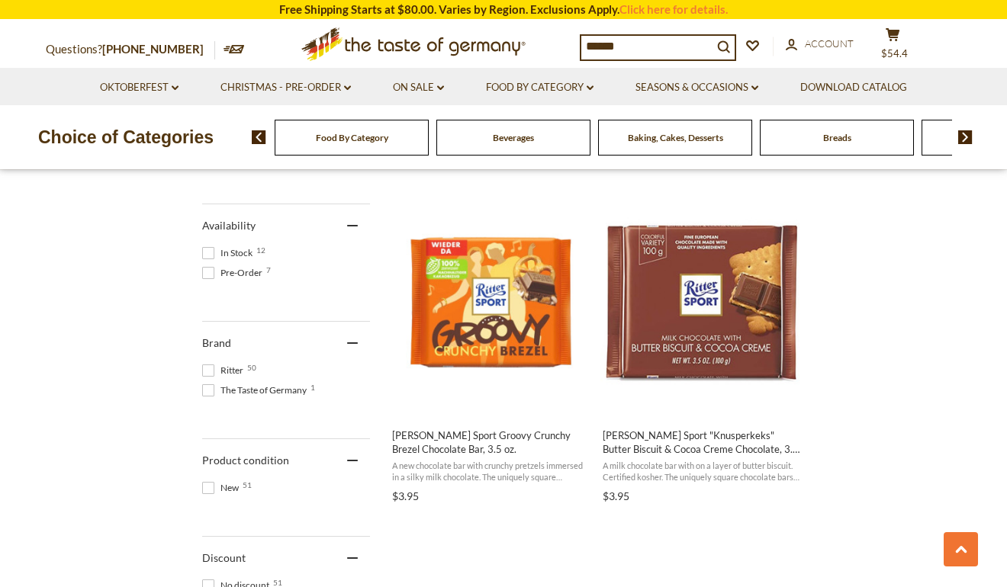
scroll to position [610, 0]
click at [693, 338] on img "Ritter Sport" at bounding box center [701, 302] width 202 height 202
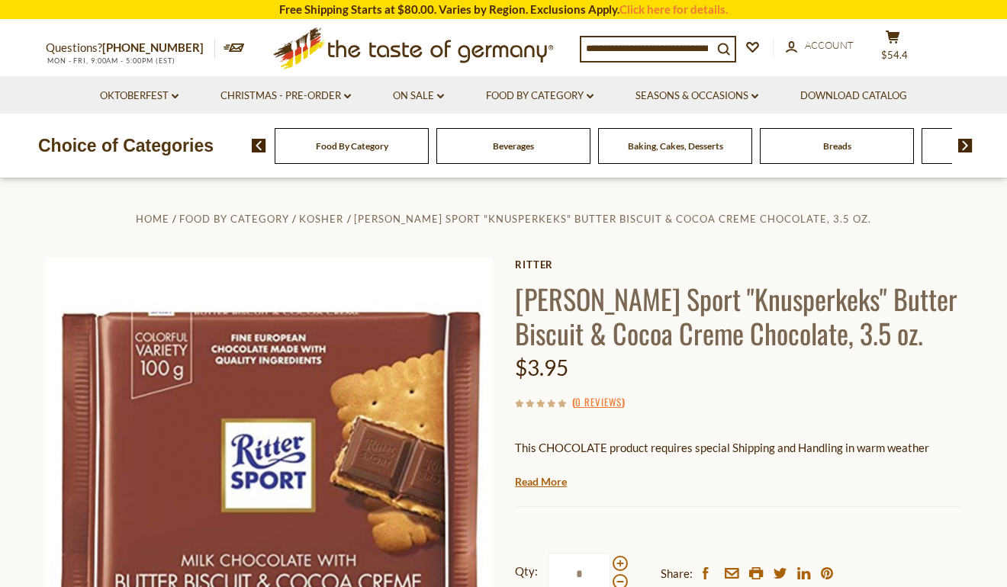
scroll to position [305, 0]
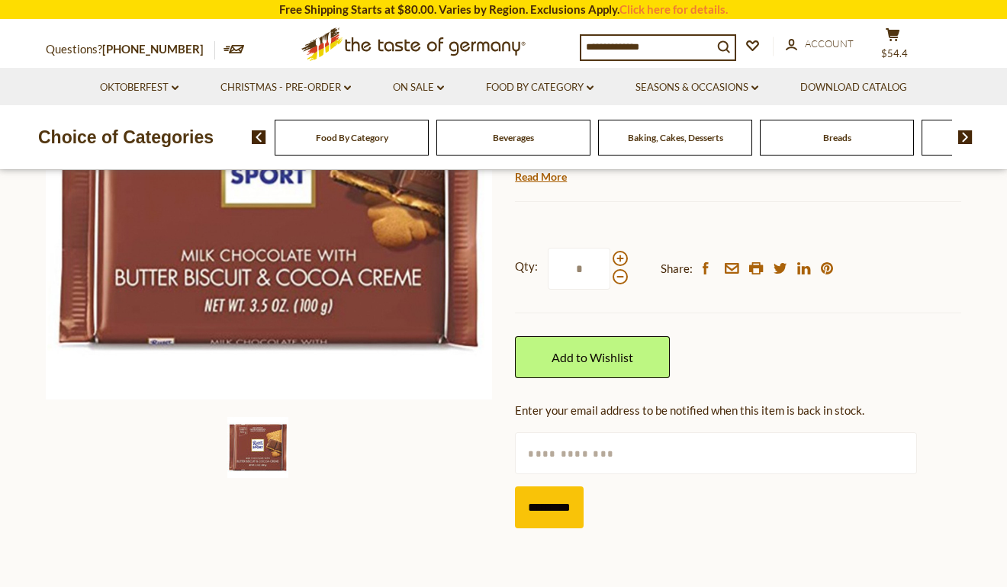
click at [640, 53] on input at bounding box center [646, 46] width 131 height 21
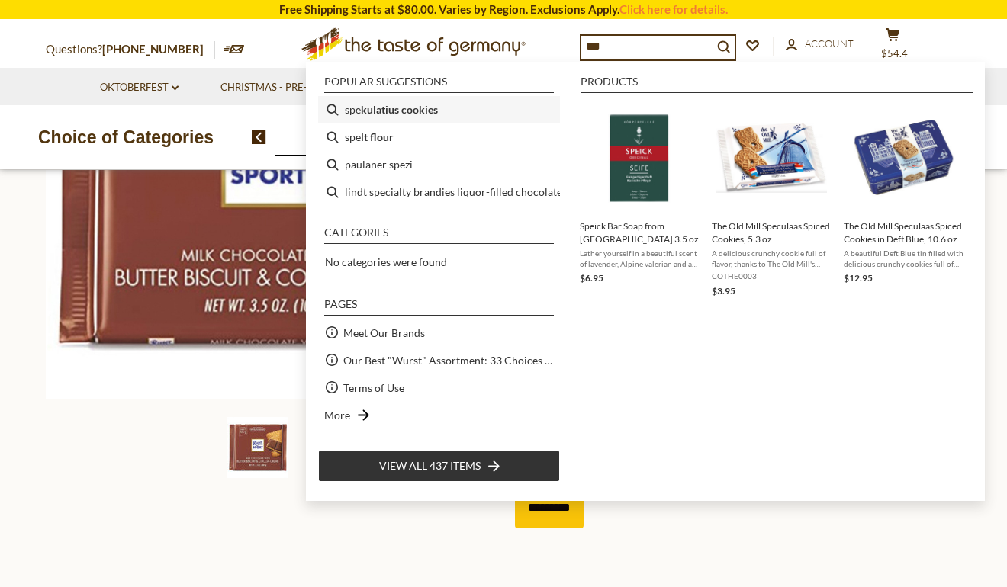
click at [401, 114] on b "kulatius cookies" at bounding box center [399, 110] width 77 height 18
type input "**********"
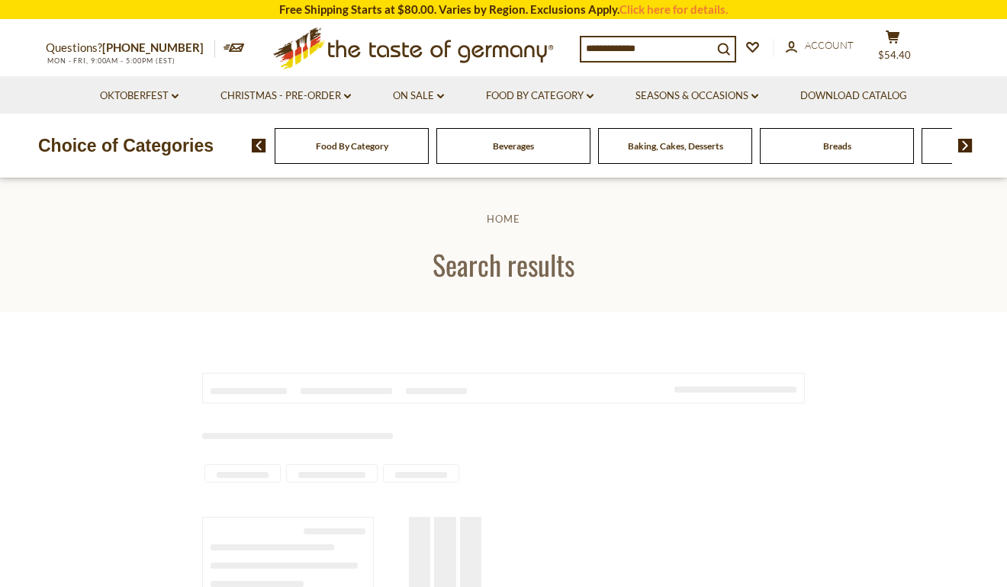
type input "**********"
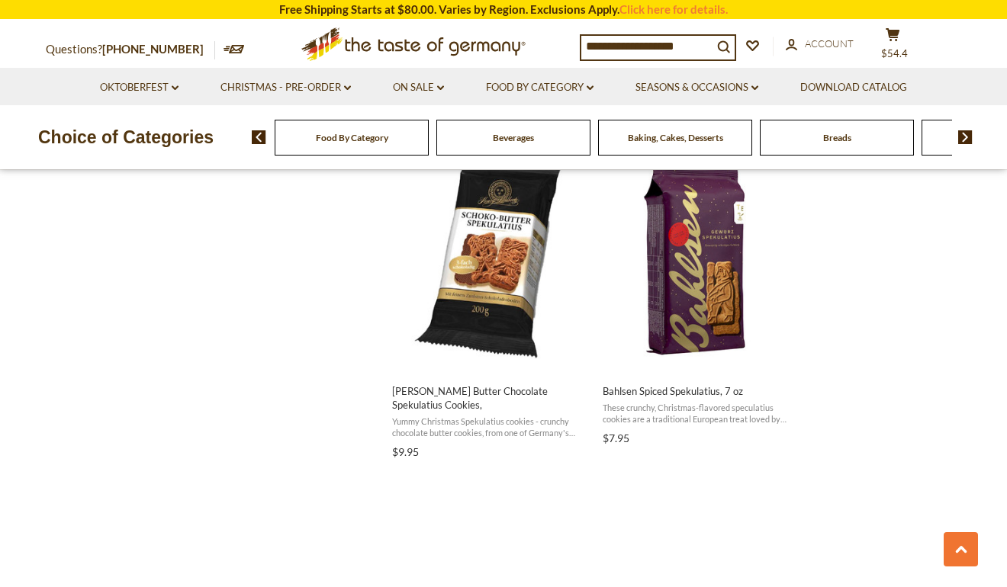
scroll to position [1526, 0]
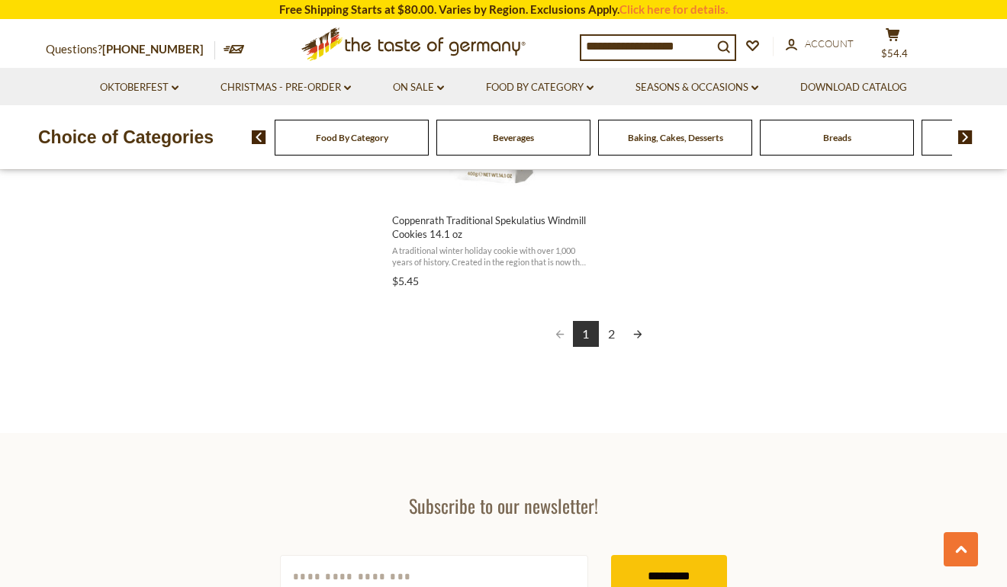
click at [612, 332] on link "2" at bounding box center [612, 334] width 26 height 26
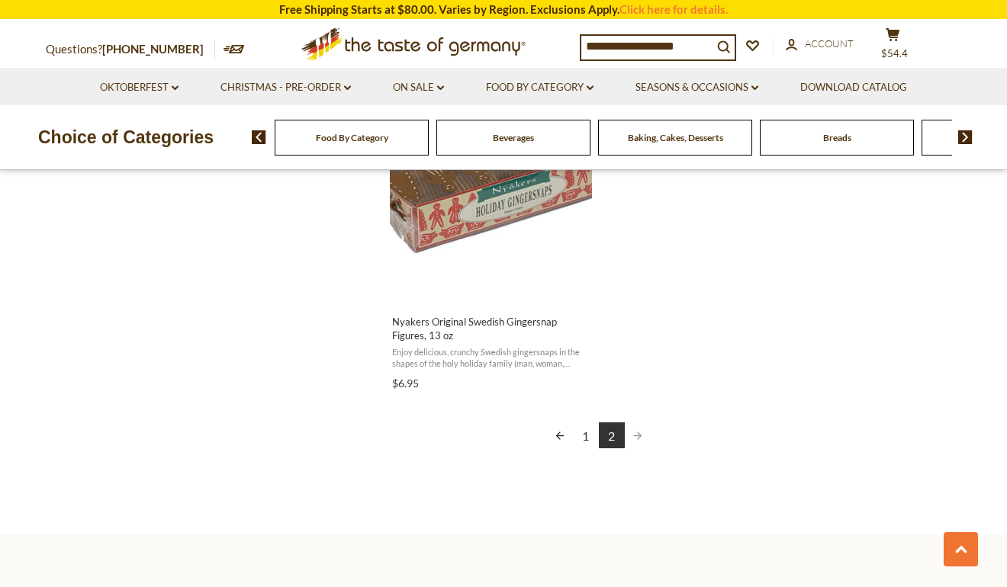
scroll to position [2059, 0]
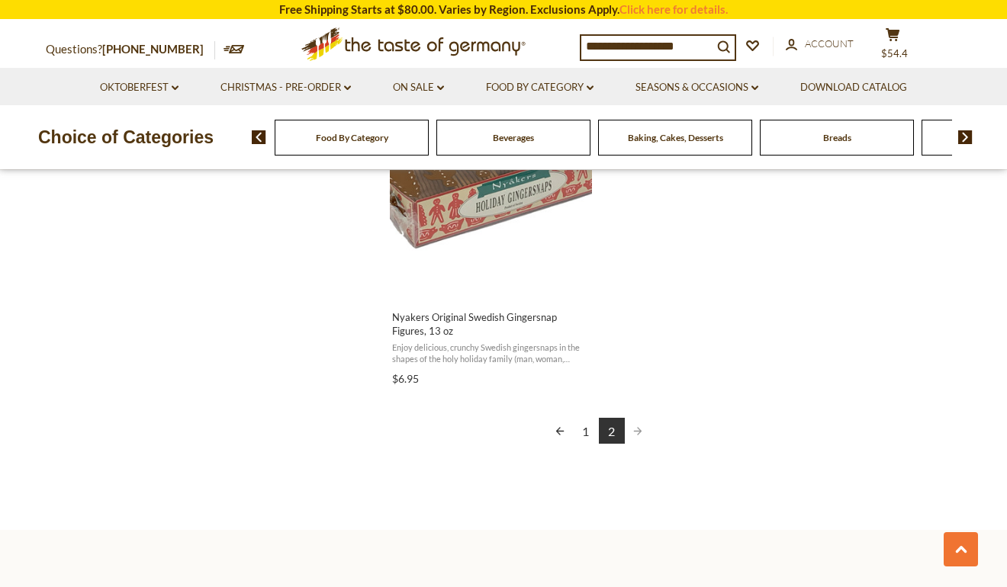
click at [584, 432] on link "1" at bounding box center [586, 431] width 26 height 26
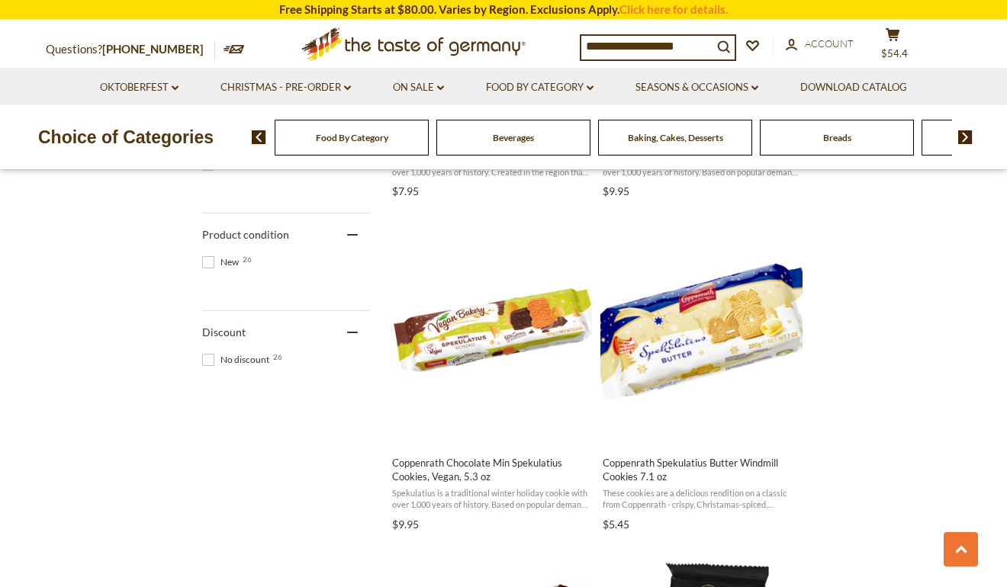
scroll to position [1220, 0]
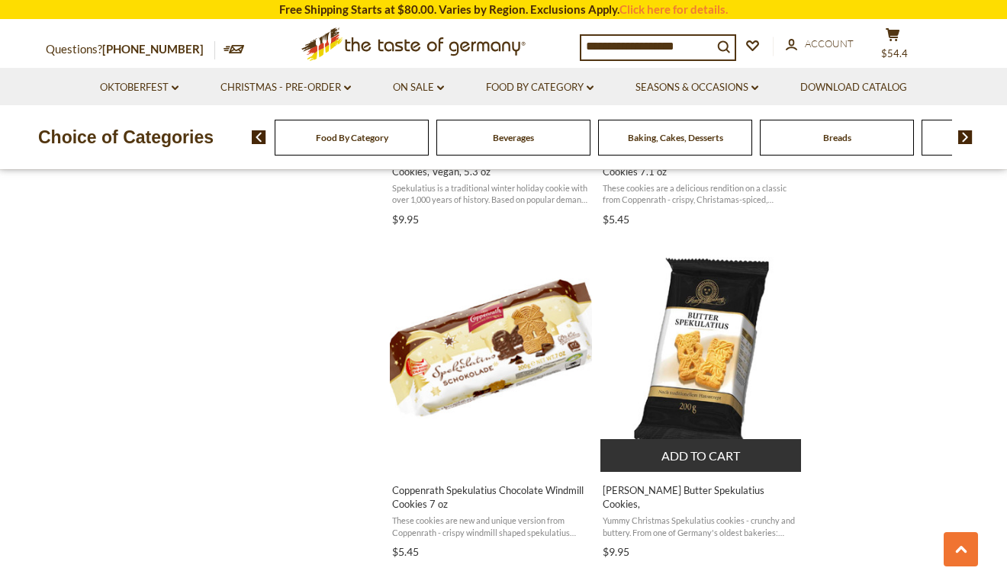
click at [696, 328] on img "Lambertz Butter Spekulatius Cookies," at bounding box center [701, 358] width 202 height 202
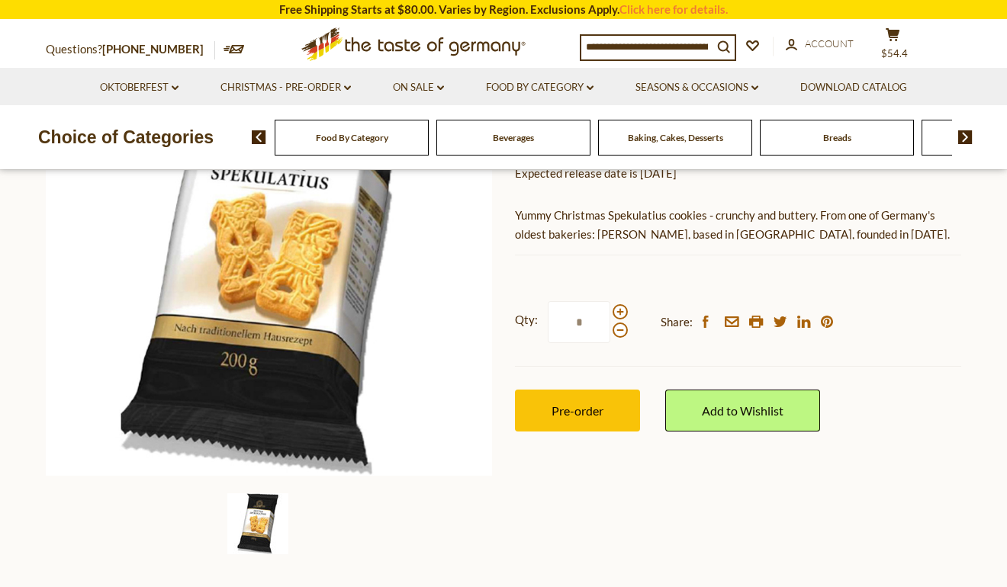
scroll to position [153, 0]
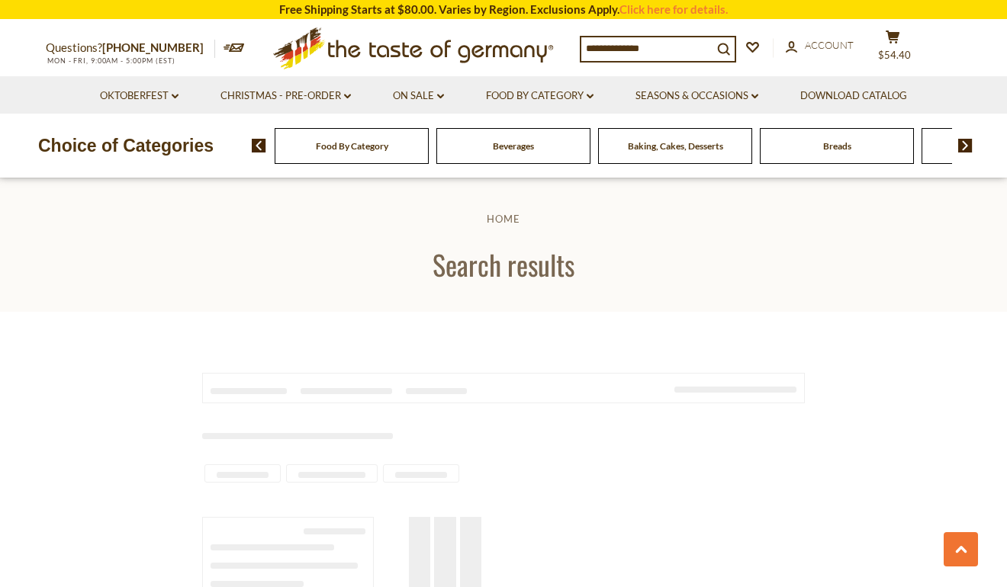
type input "**********"
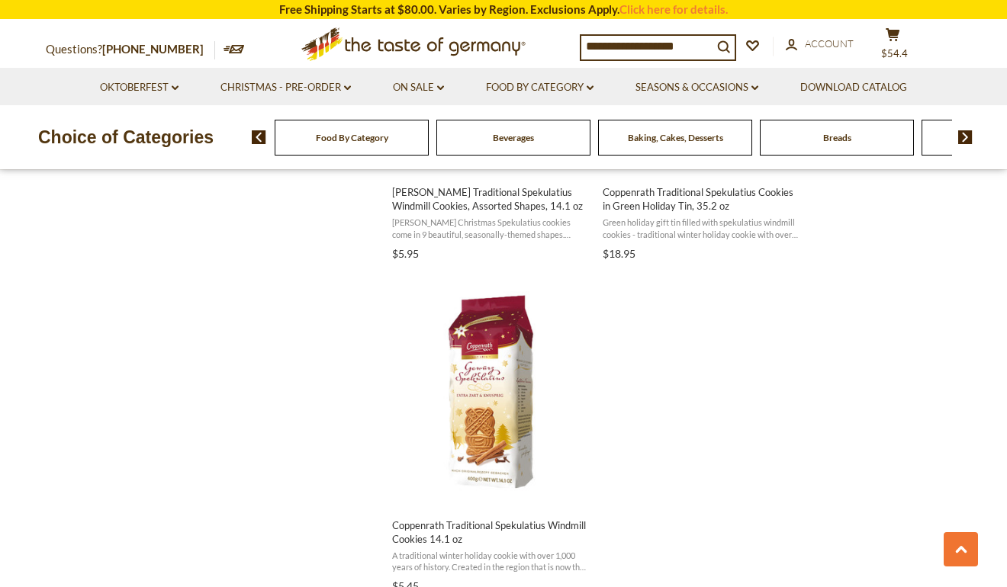
scroll to position [2593, 0]
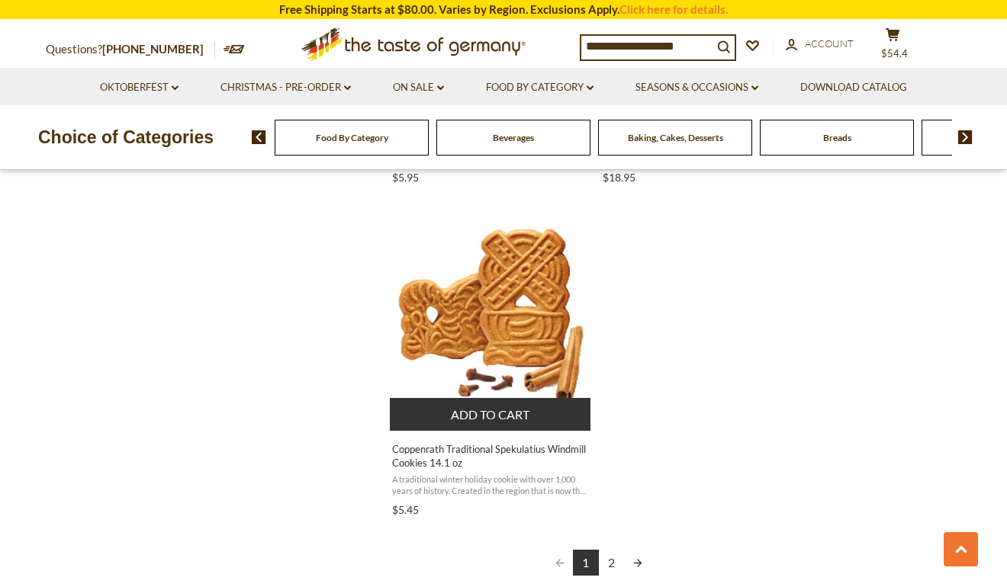
click at [474, 338] on img "Coppenrath Traditional Spekulatius Windmill Cookies 14.1 oz" at bounding box center [491, 316] width 202 height 202
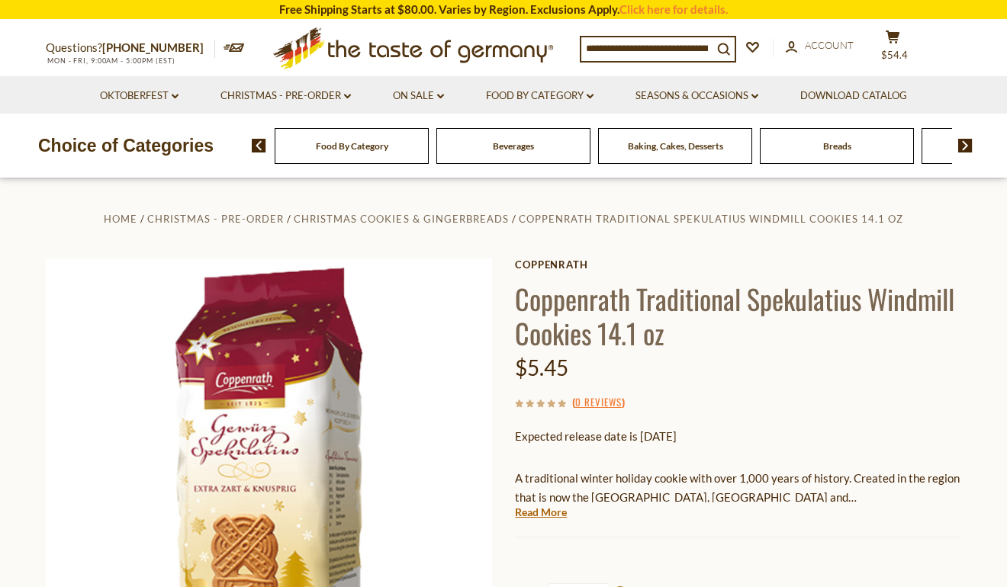
scroll to position [153, 0]
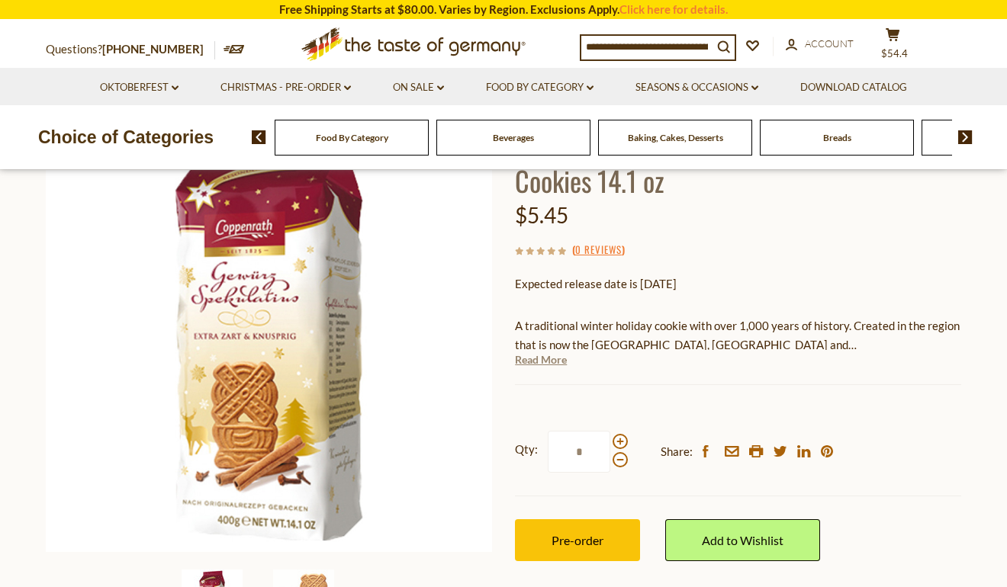
click at [548, 362] on link "Read More" at bounding box center [541, 359] width 52 height 15
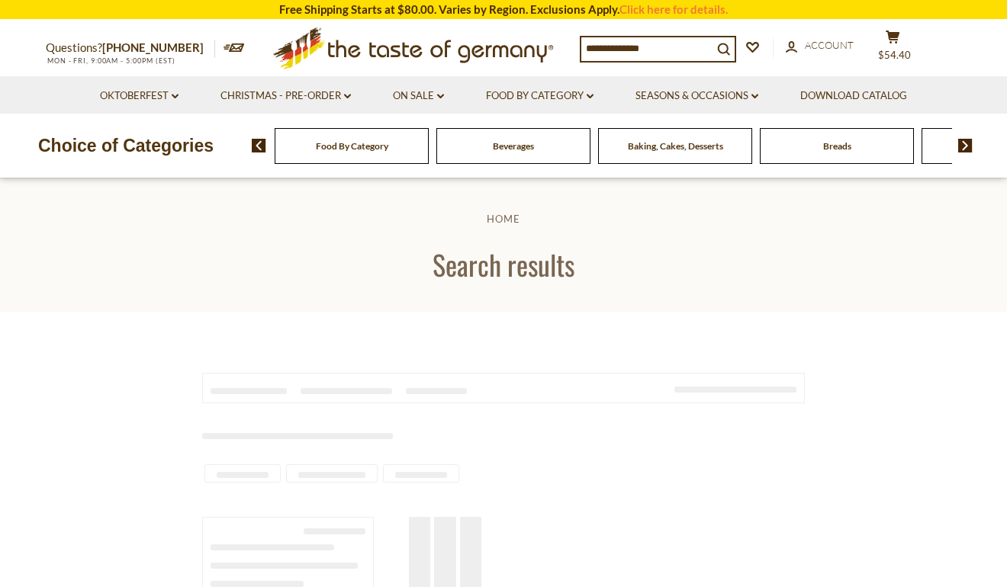
type input "**********"
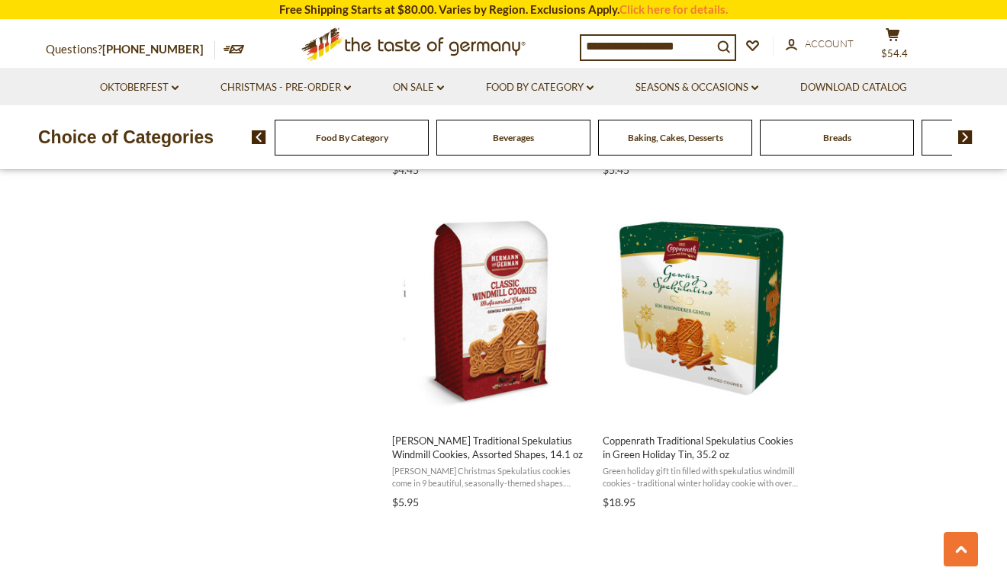
scroll to position [2212, 0]
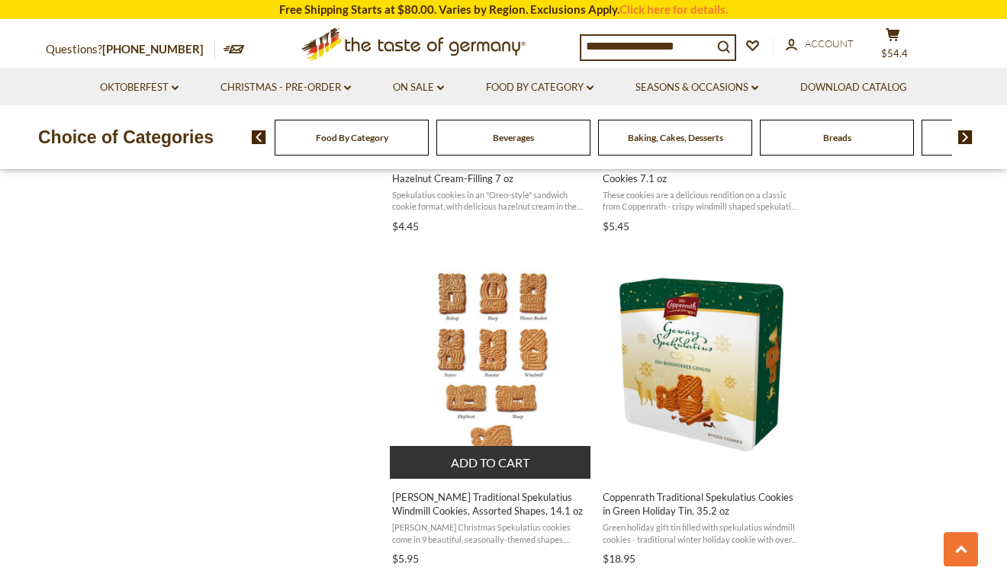
click at [511, 372] on img "Hermann Traditional Spekulatius Windmill Cookies, Assorted Shapes, 14.1 oz" at bounding box center [491, 365] width 202 height 202
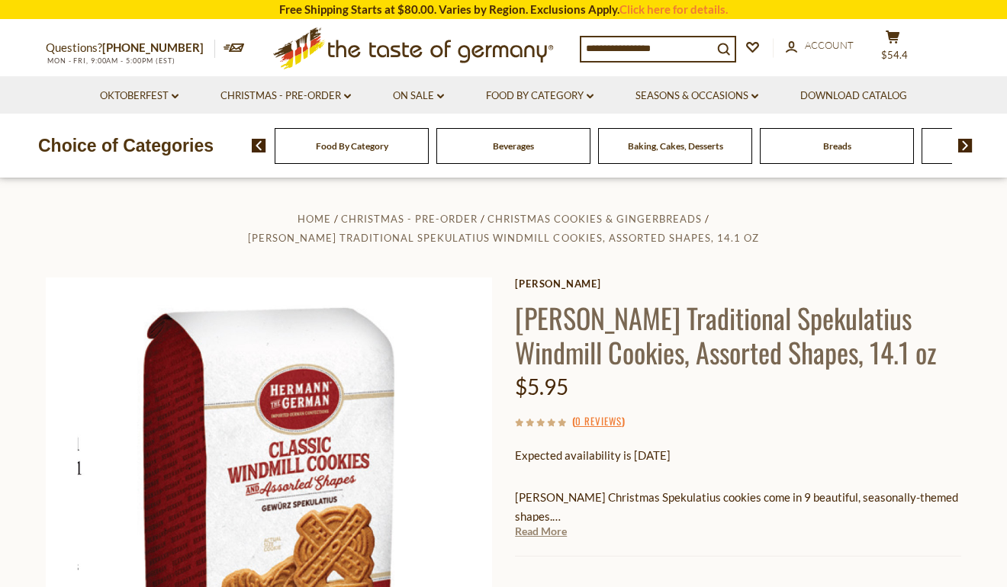
click at [526, 524] on link "Read More" at bounding box center [541, 531] width 52 height 15
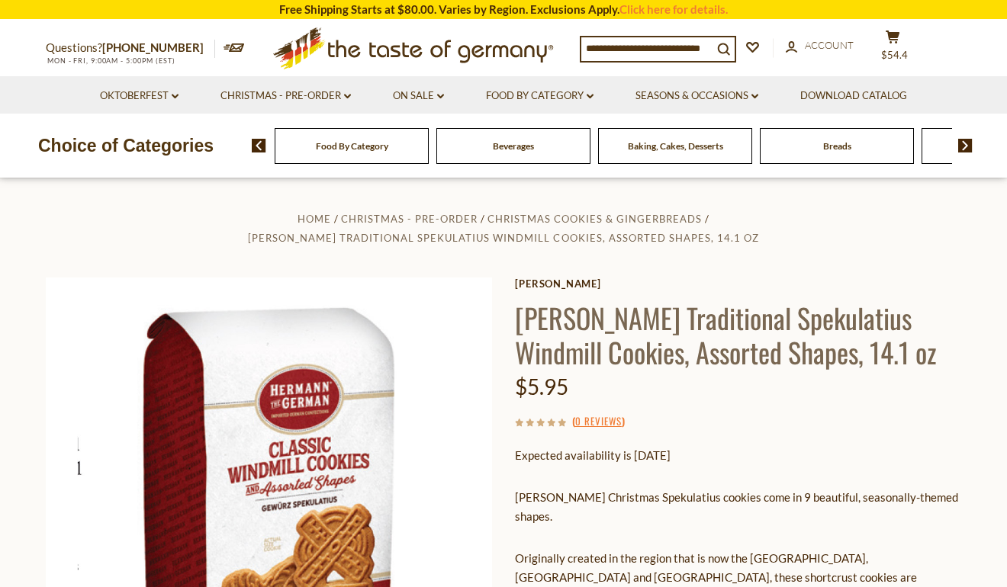
scroll to position [153, 0]
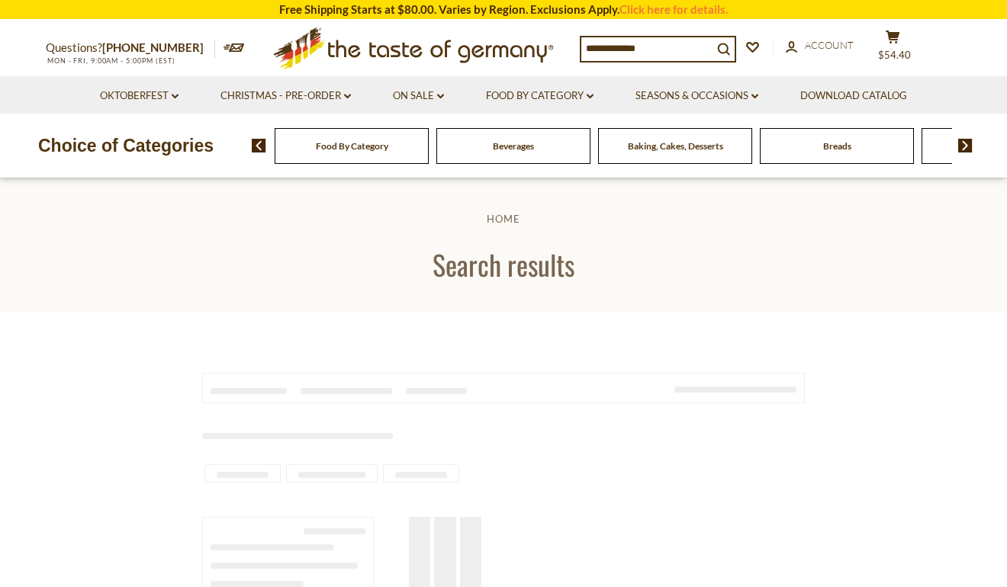
type input "**********"
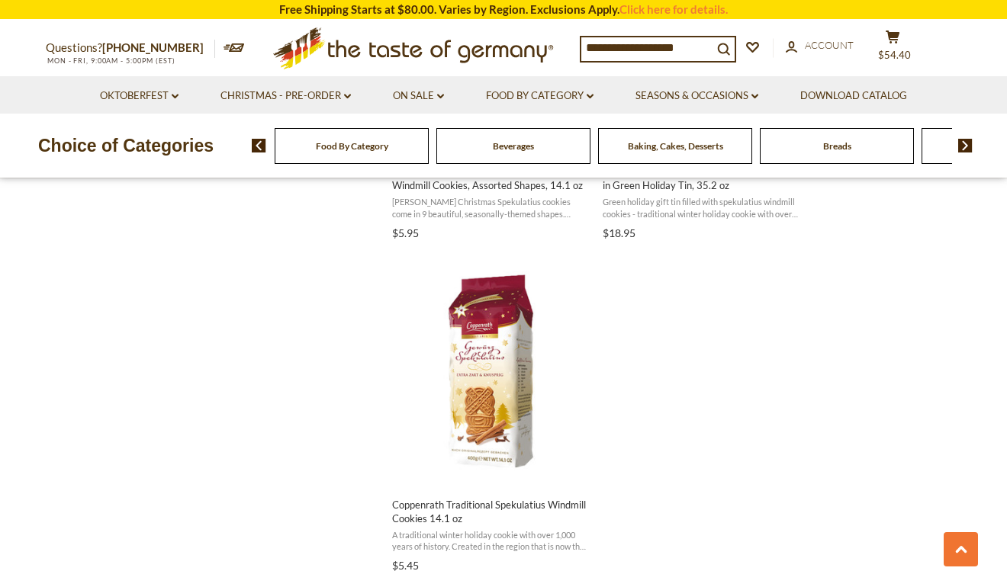
scroll to position [2212, 0]
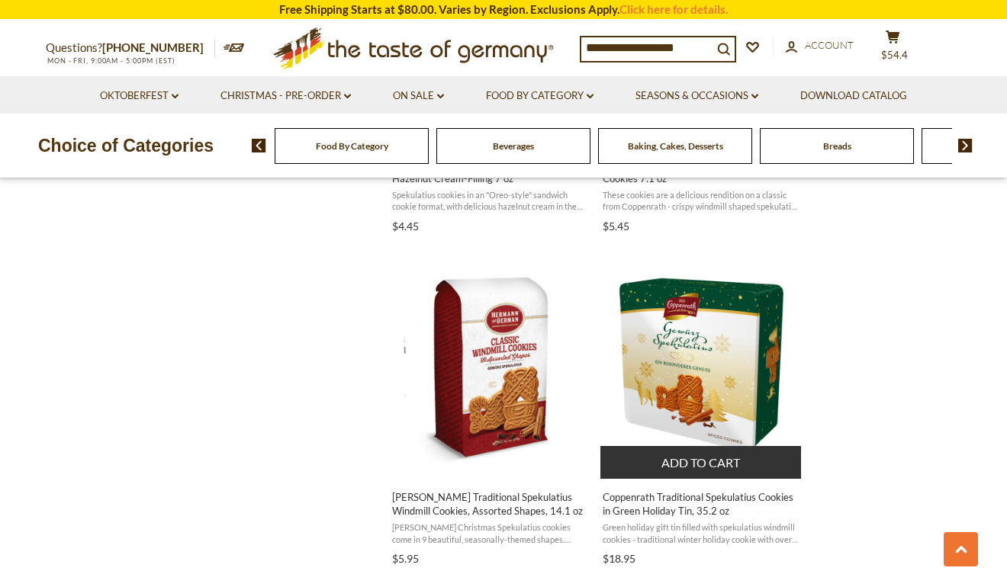
click at [727, 394] on img "Coppenrath Traditional Spekulatius Cookies in Green Holiday Tin, 35.2 oz" at bounding box center [701, 365] width 202 height 202
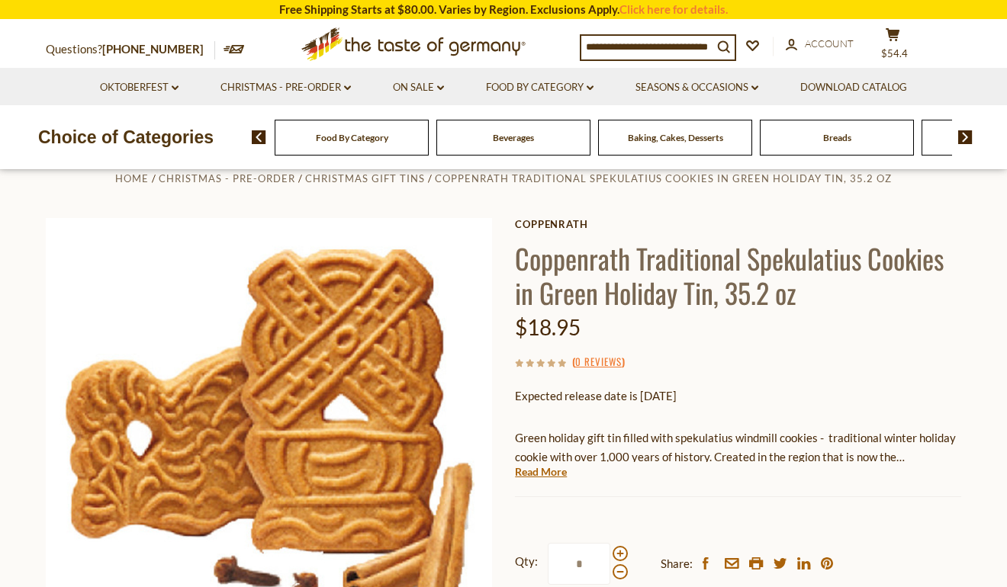
scroll to position [153, 0]
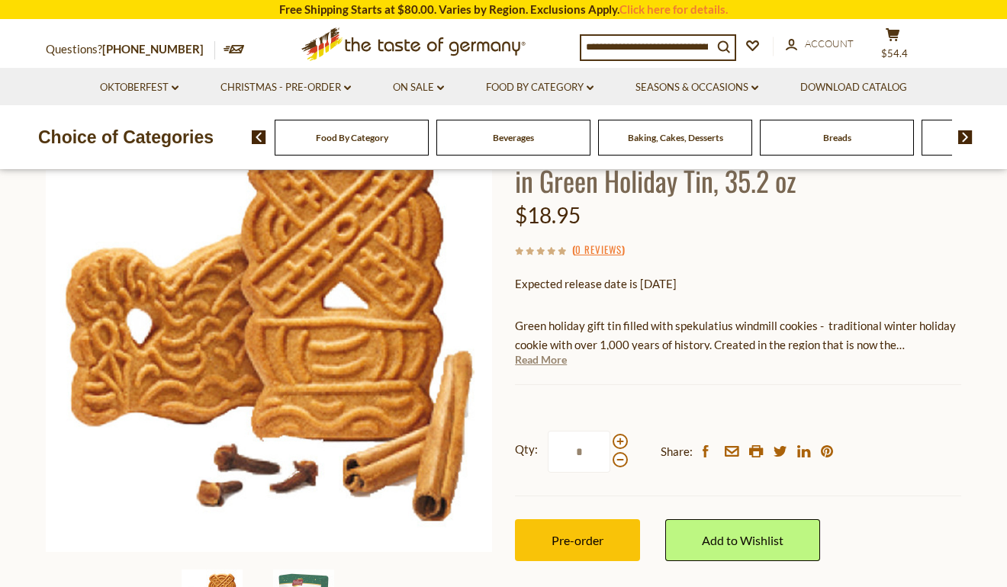
click at [535, 358] on link "Read More" at bounding box center [541, 359] width 52 height 15
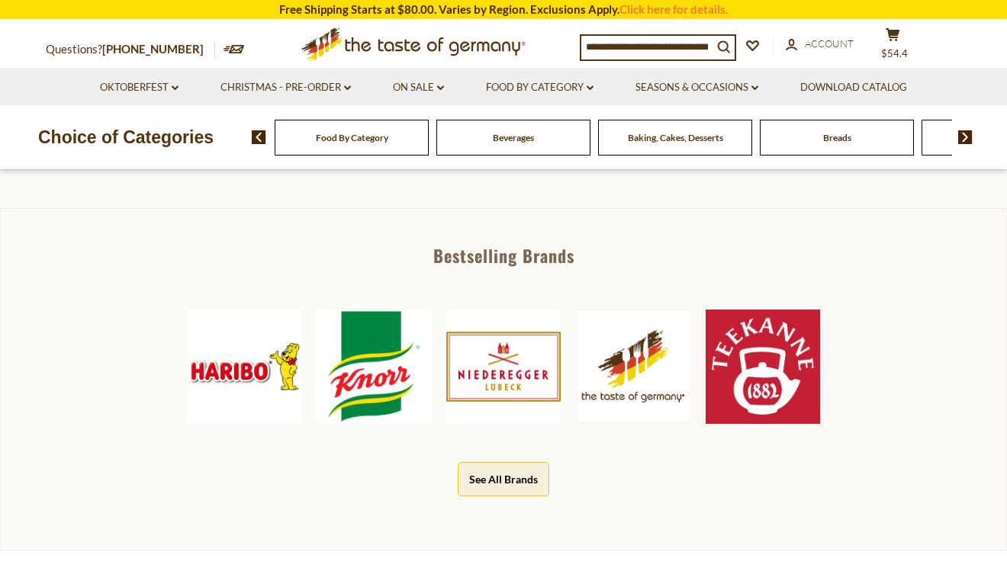
scroll to position [534, 0]
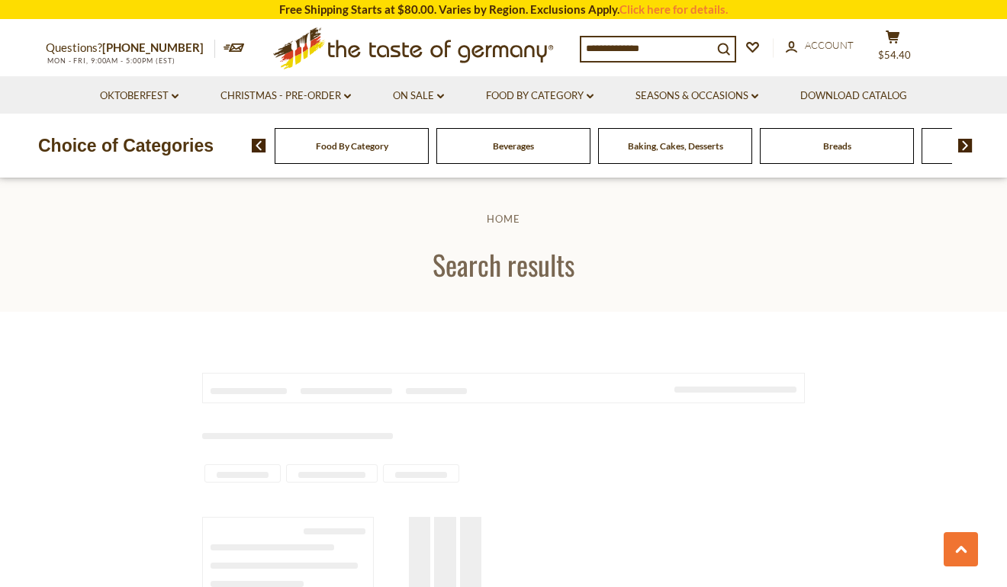
type input "**********"
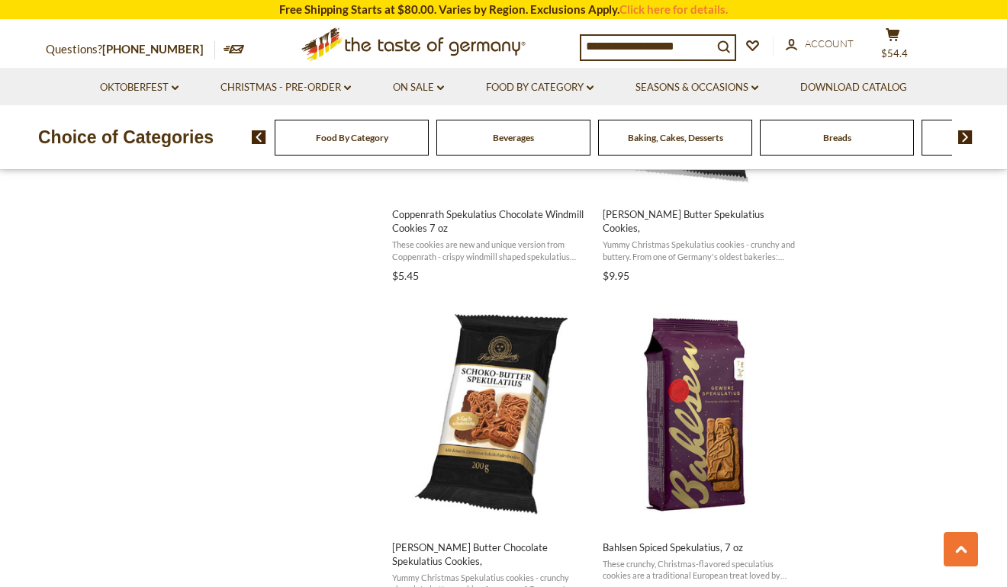
scroll to position [1561, 0]
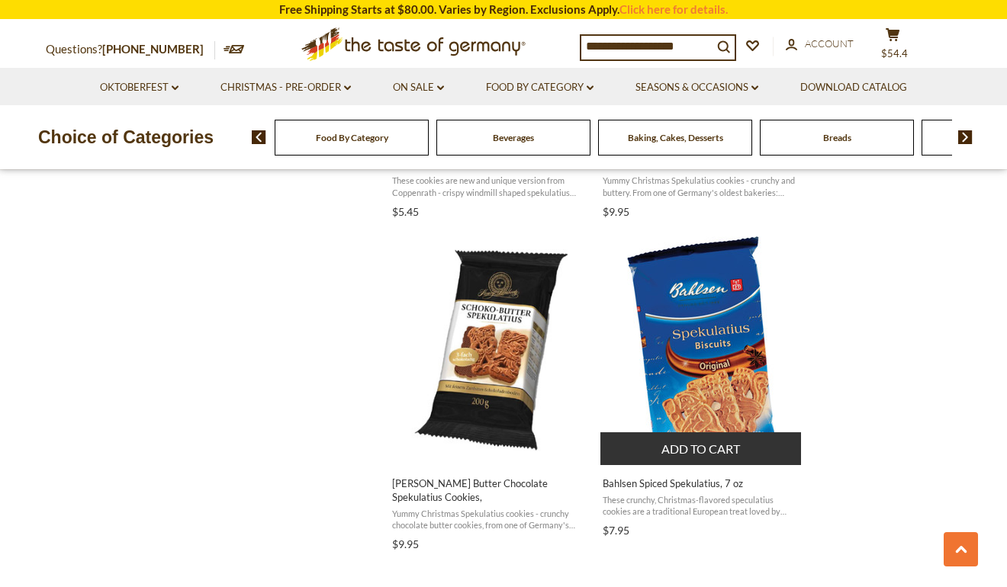
click at [689, 362] on img "Bahlsen Spiced Spekulatius, 7 oz" at bounding box center [701, 350] width 149 height 229
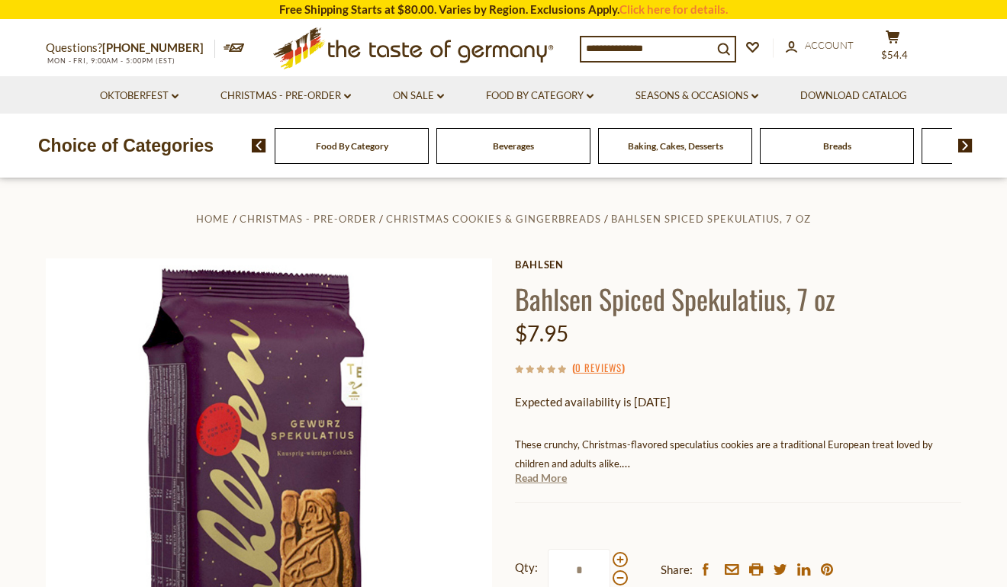
click at [536, 481] on link "Read More" at bounding box center [541, 478] width 52 height 15
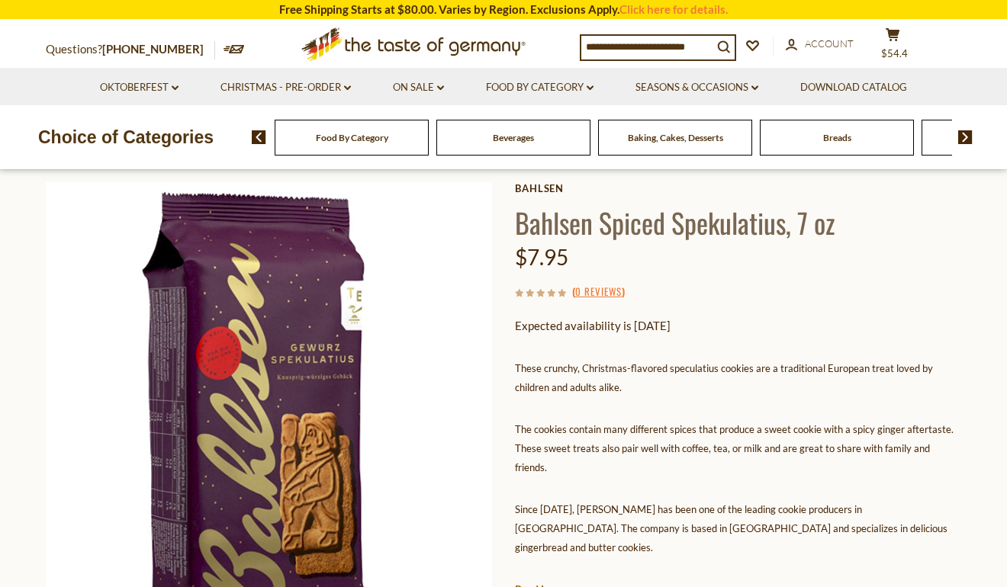
scroll to position [229, 0]
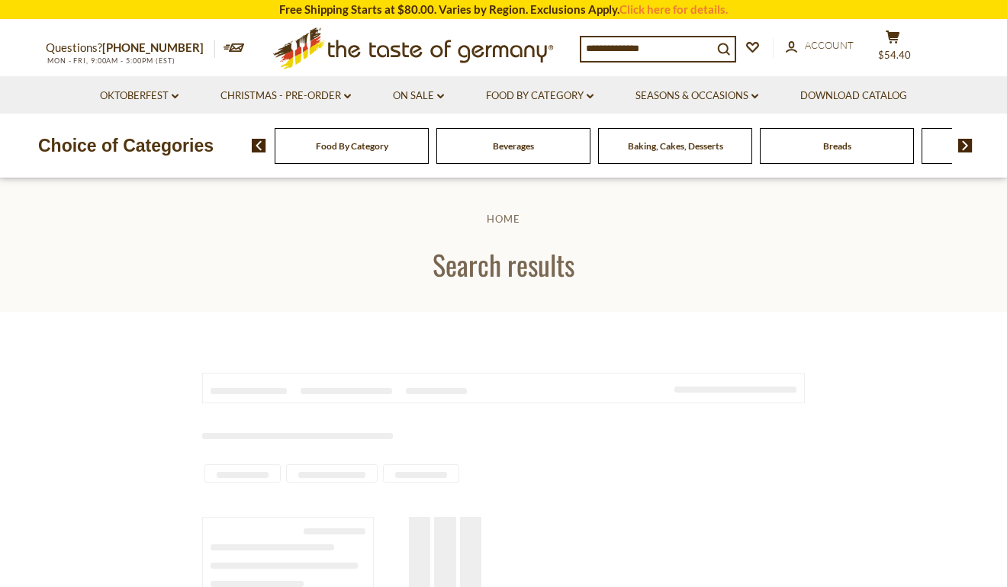
type input "**********"
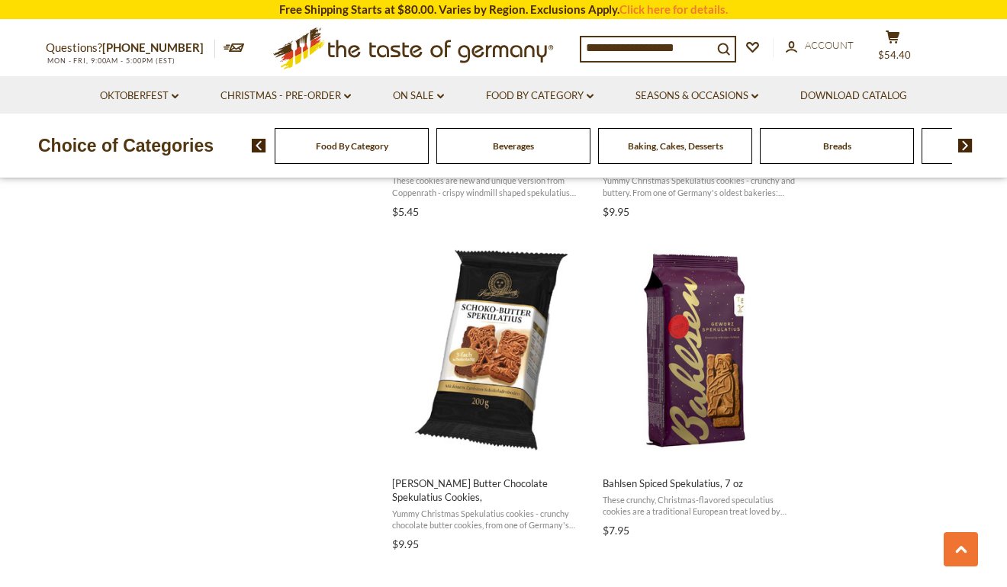
scroll to position [1561, 0]
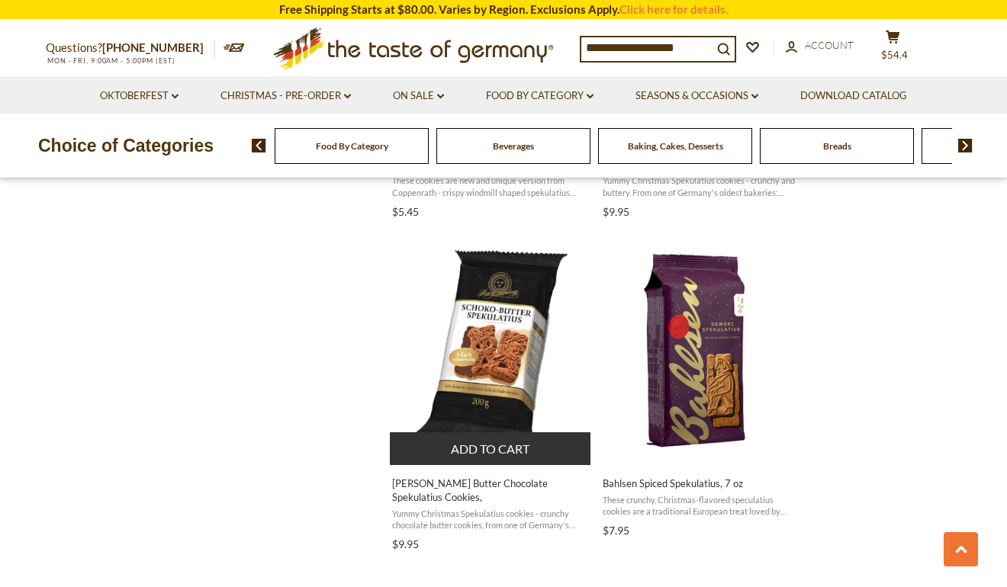
click at [528, 444] on button "Add to cart" at bounding box center [490, 448] width 201 height 33
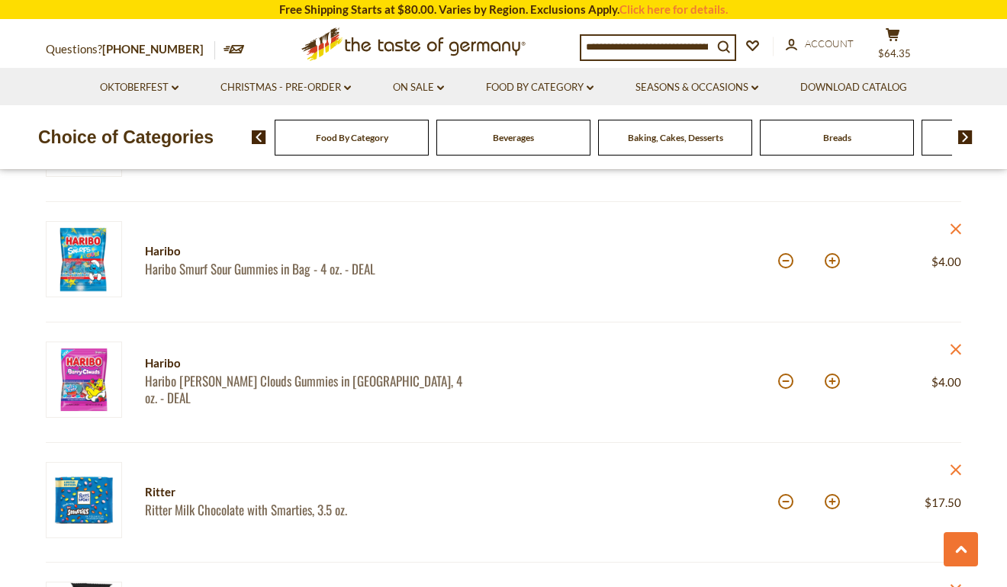
scroll to position [612, 0]
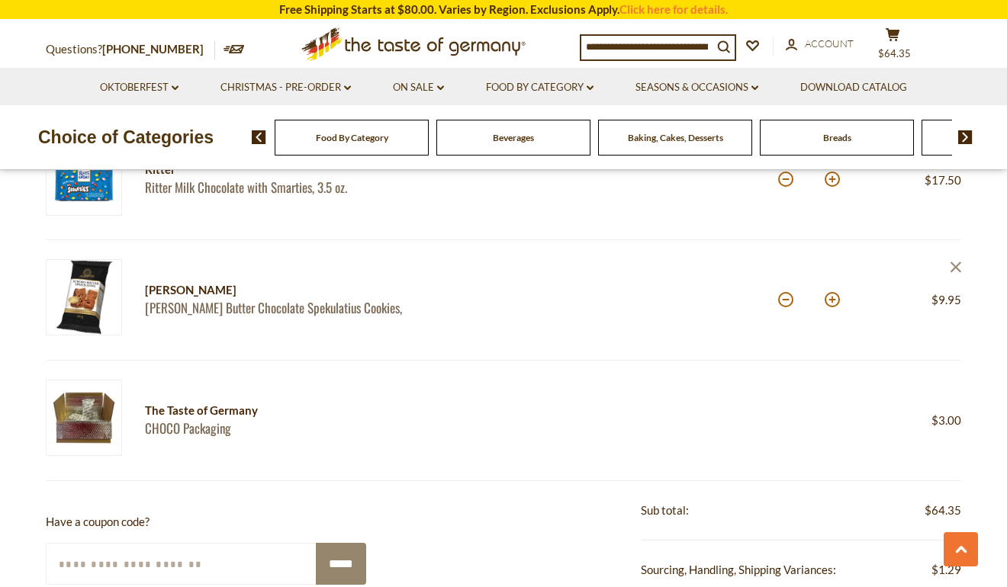
click at [954, 267] on icon at bounding box center [955, 267] width 11 height 11
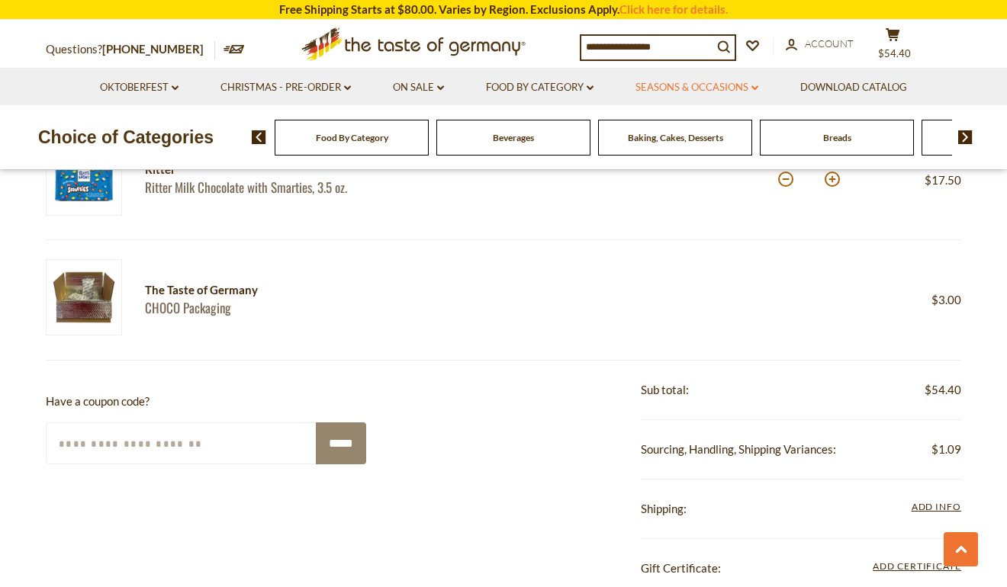
click at [674, 85] on link "Seasons & Occasions dropdown_arrow" at bounding box center [696, 87] width 123 height 17
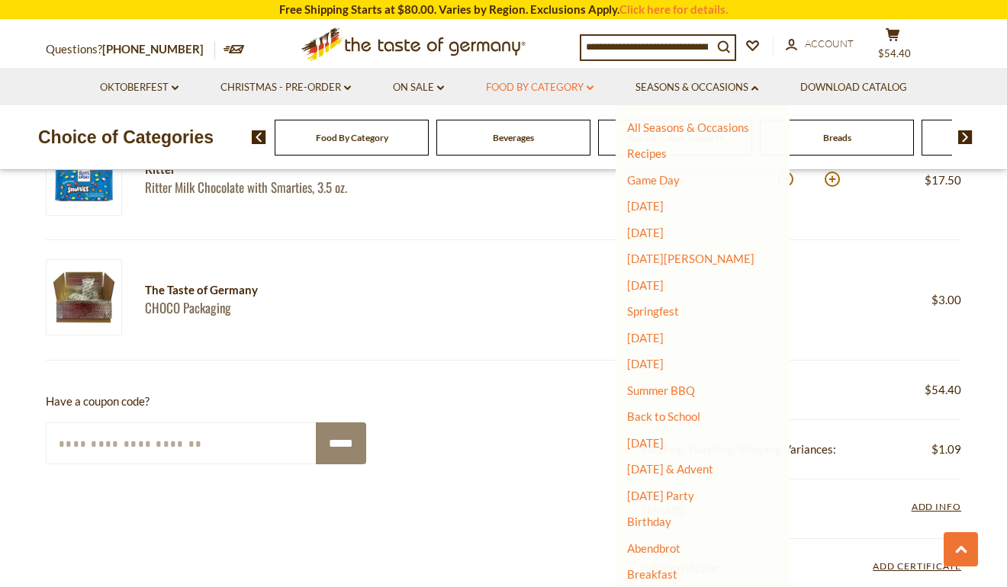
click at [574, 86] on link "Food By Category dropdown_arrow" at bounding box center [540, 87] width 108 height 17
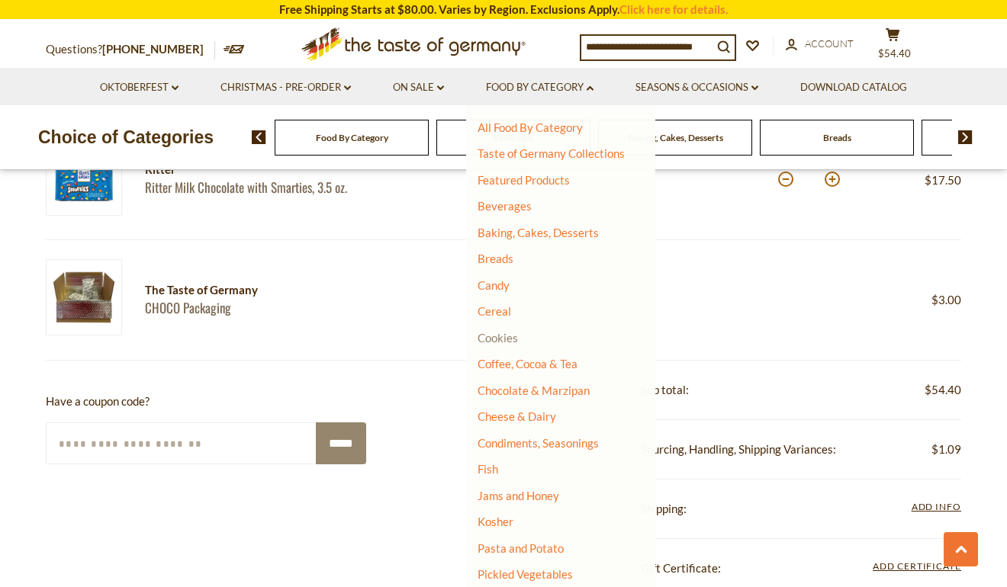
click at [494, 340] on link "Cookies" at bounding box center [497, 338] width 40 height 14
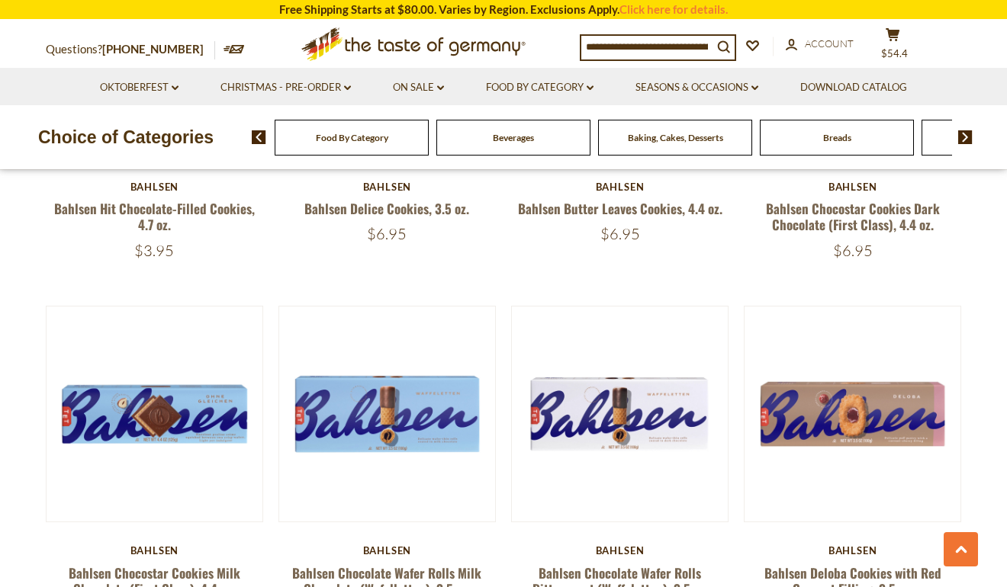
scroll to position [3509, 0]
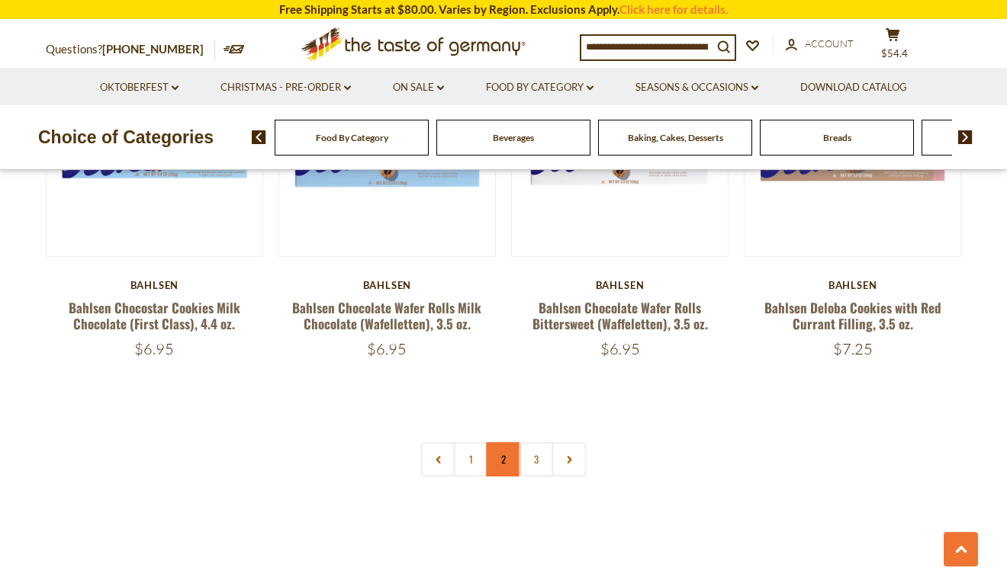
click at [500, 461] on link "2" at bounding box center [504, 459] width 34 height 34
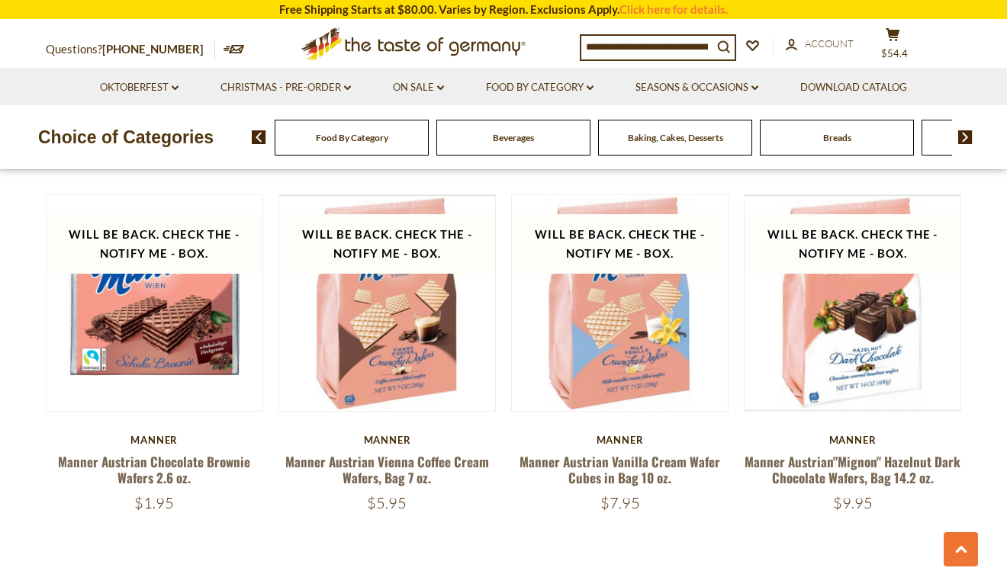
scroll to position [3657, 0]
